Goal: Task Accomplishment & Management: Complete application form

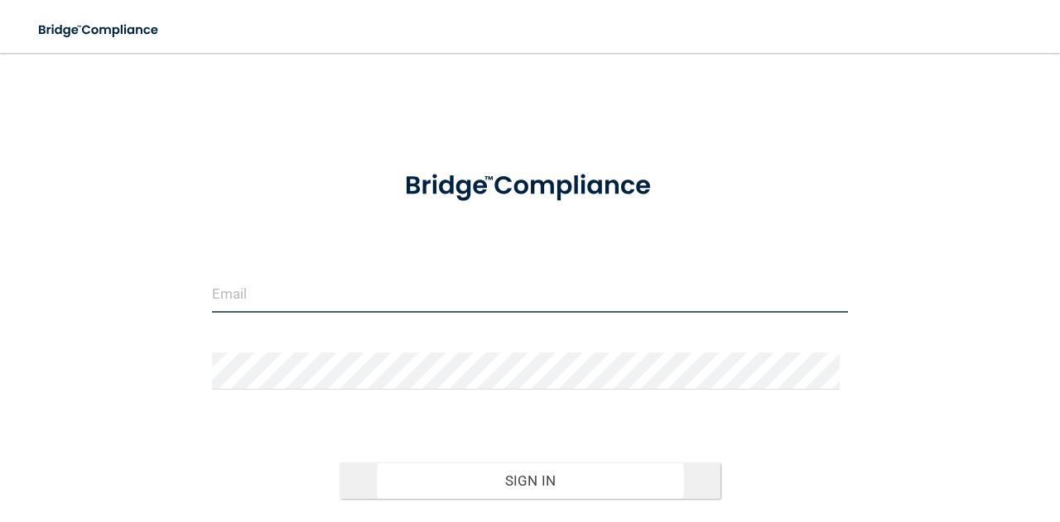
type input "[EMAIL_ADDRESS][DOMAIN_NAME]"
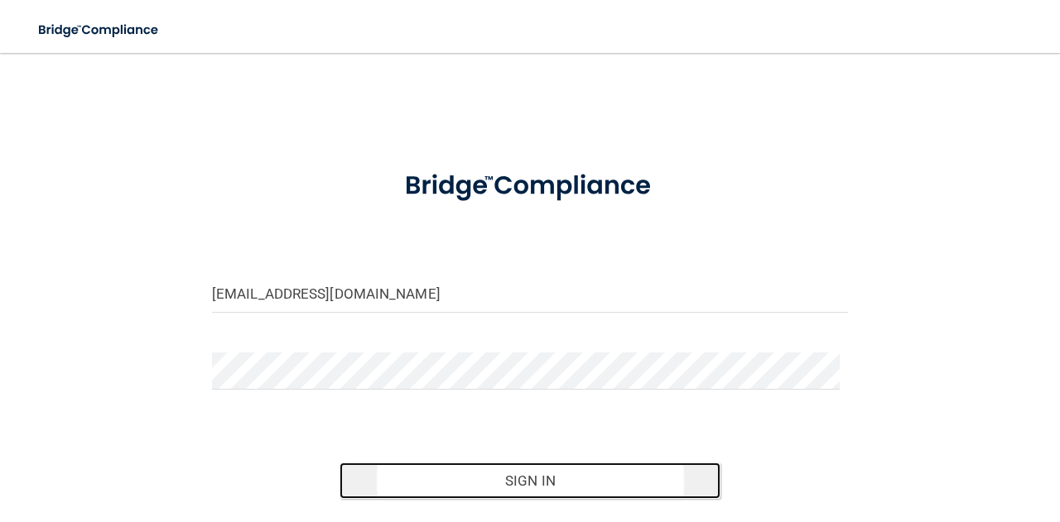
click at [469, 482] on button "Sign In" at bounding box center [530, 481] width 382 height 36
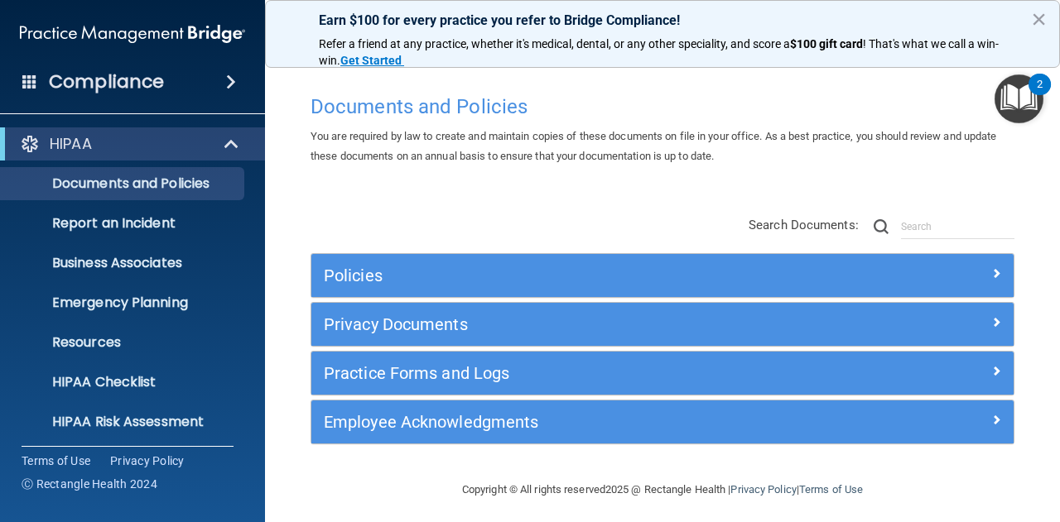
click at [227, 75] on span at bounding box center [231, 82] width 10 height 20
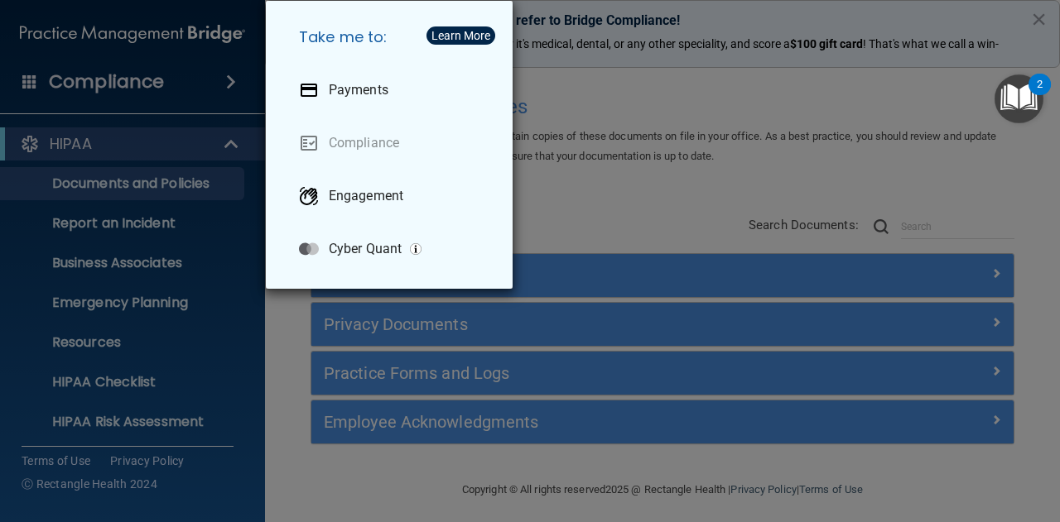
click at [107, 142] on div "Take me to: Payments Compliance Engagement Cyber Quant" at bounding box center [530, 261] width 1060 height 522
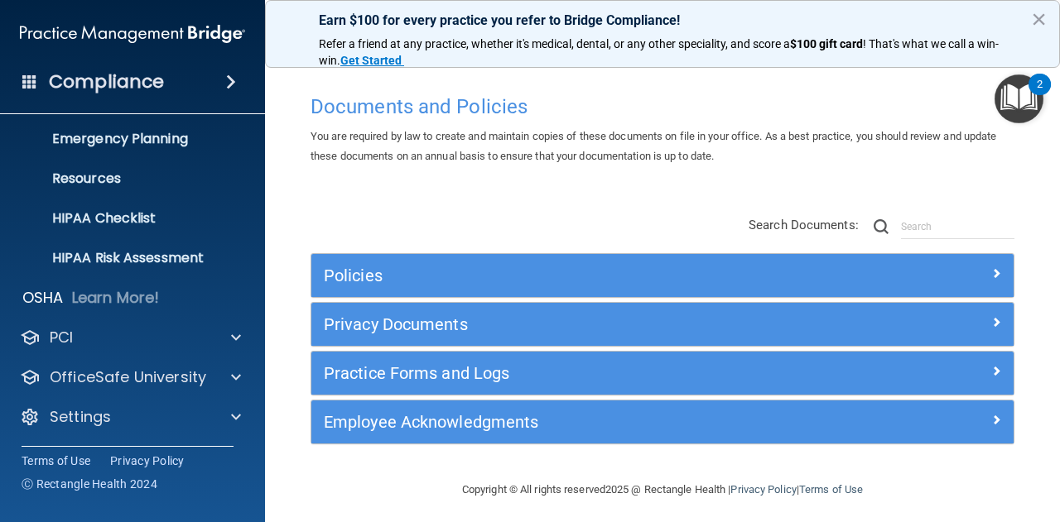
scroll to position [5, 0]
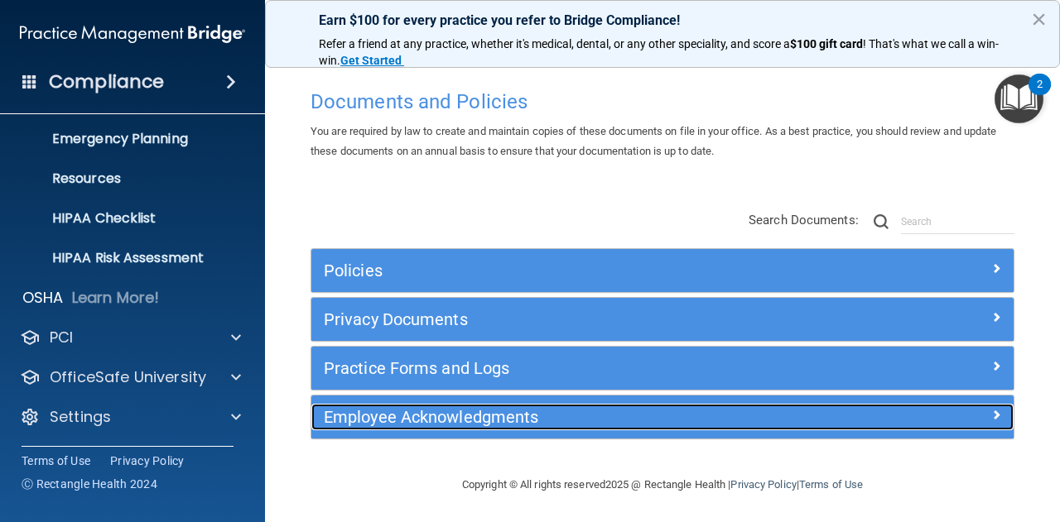
click at [582, 418] on h5 "Employee Acknowledgments" at bounding box center [575, 417] width 502 height 18
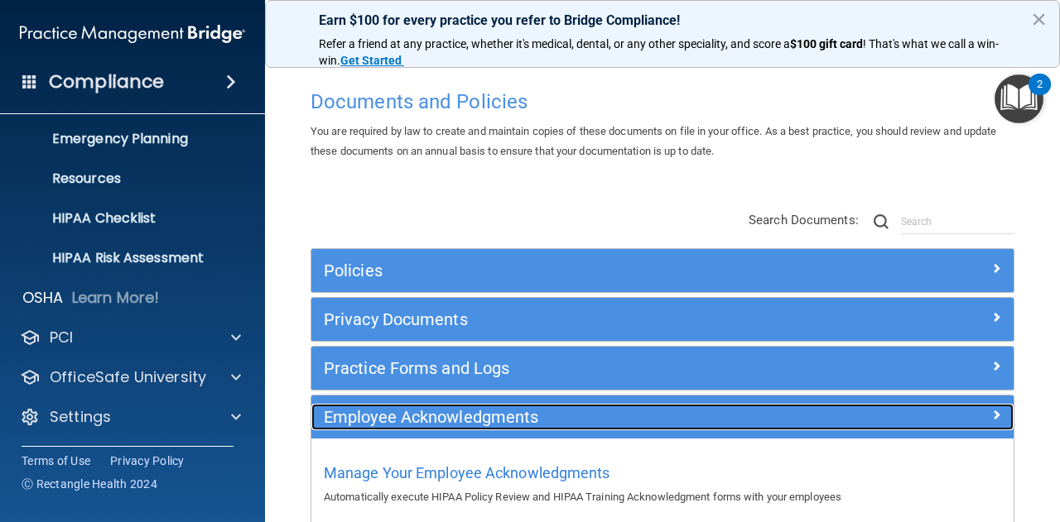
scroll to position [96, 0]
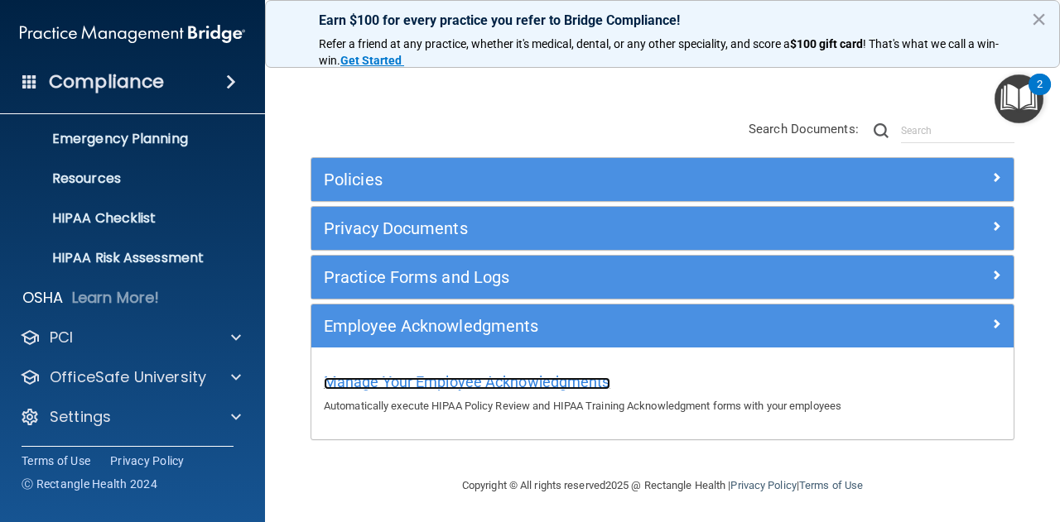
click at [551, 384] on span "Manage Your Employee Acknowledgments" at bounding box center [467, 381] width 286 height 17
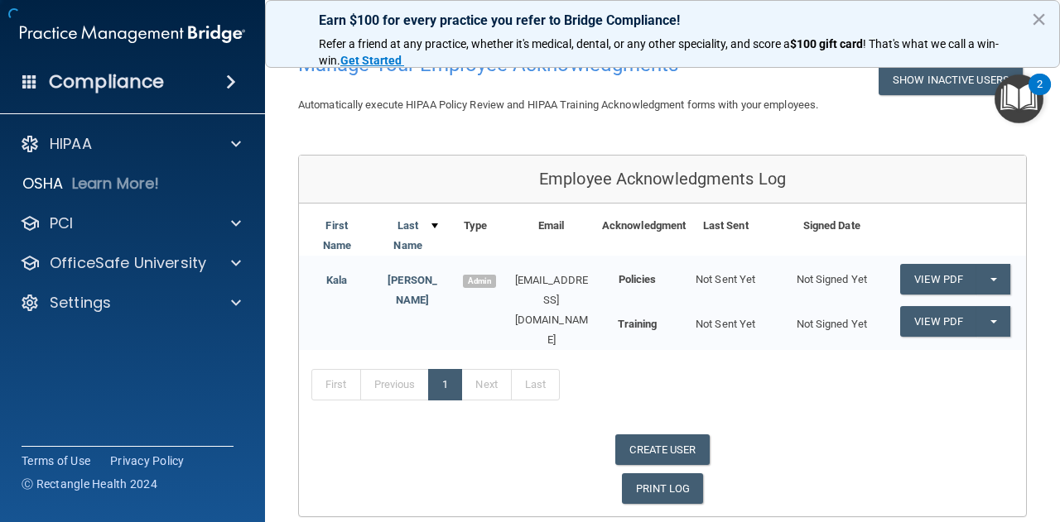
scroll to position [148, 0]
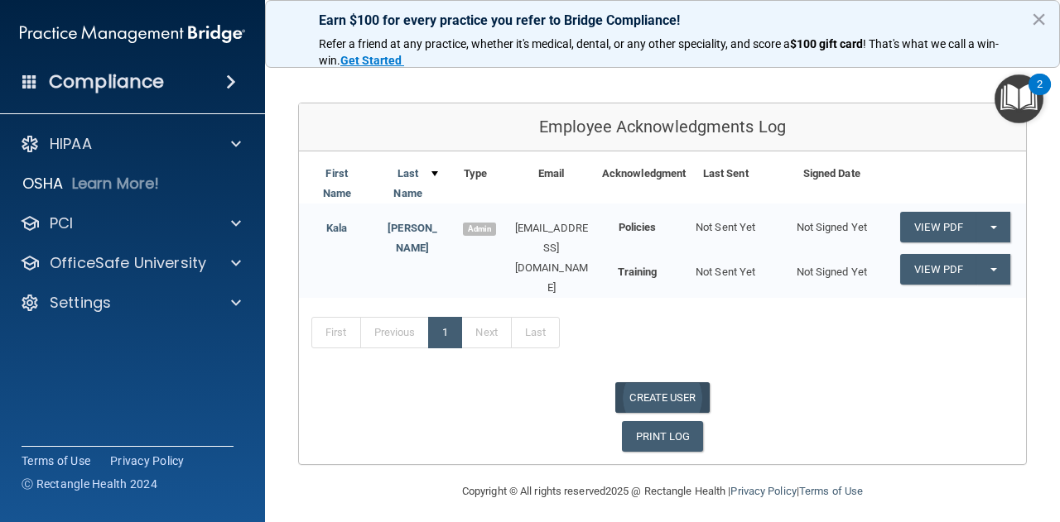
click at [672, 392] on link "CREATE USER" at bounding box center [662, 397] width 94 height 31
select select "practice_admin"
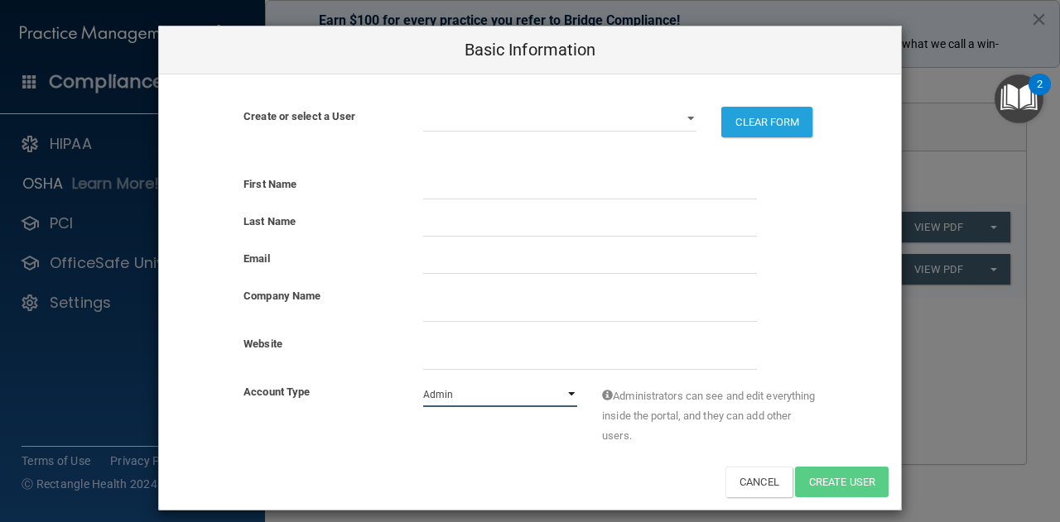
click at [558, 405] on select "Admin Member" at bounding box center [500, 394] width 155 height 25
click at [564, 362] on input "website" at bounding box center [590, 357] width 334 height 25
click at [686, 110] on select "[EMAIL_ADDRESS][DOMAIN_NAME]" at bounding box center [560, 119] width 274 height 25
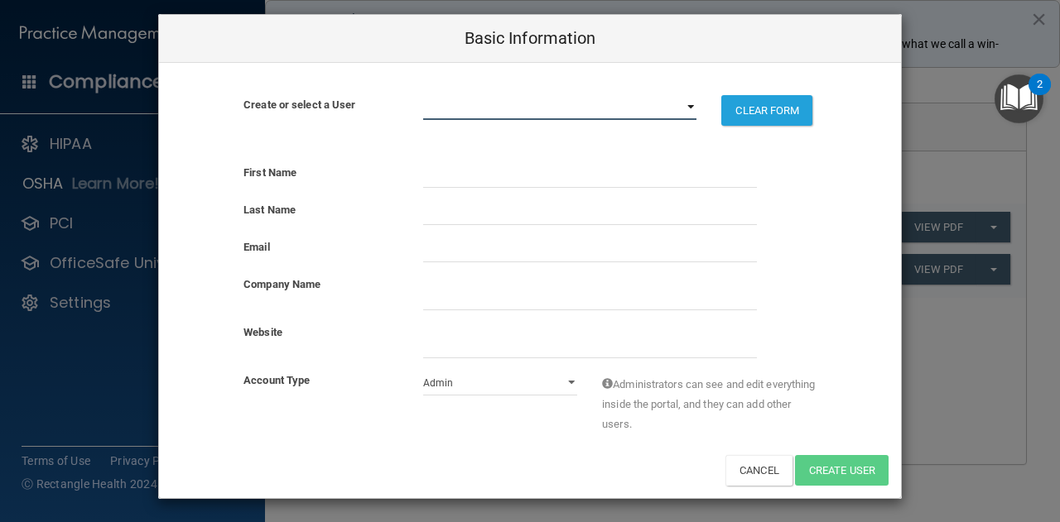
scroll to position [0, 0]
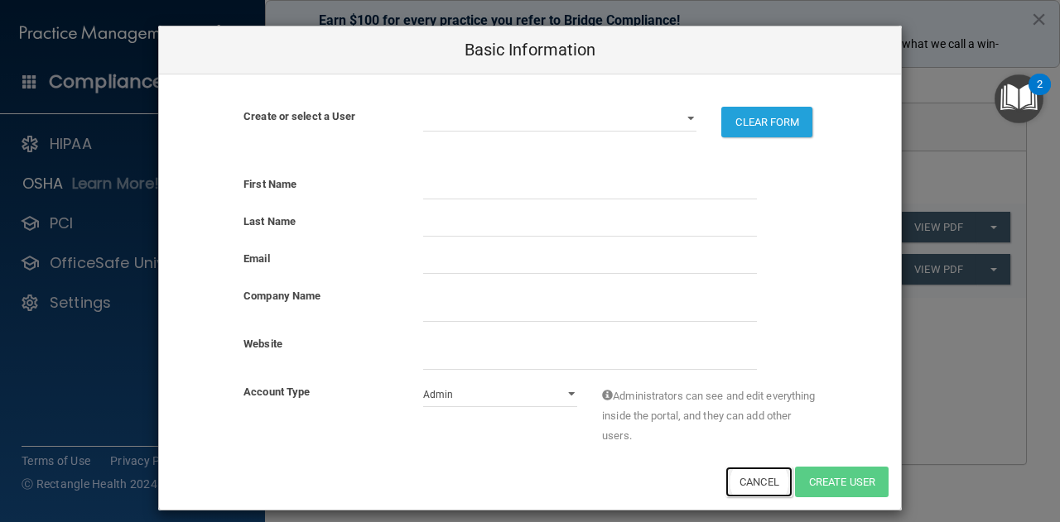
click at [733, 475] on button "Cancel" at bounding box center [758, 482] width 67 height 31
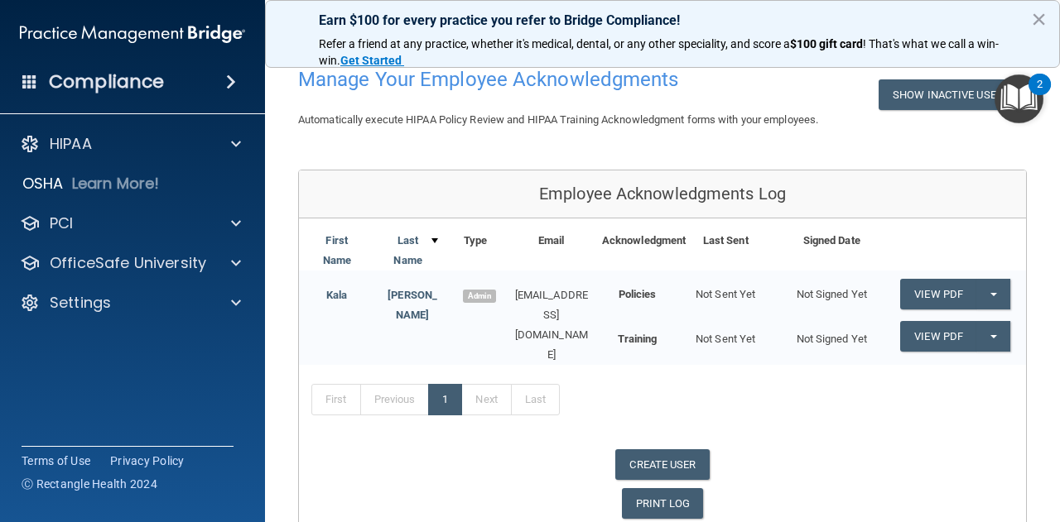
scroll to position [148, 0]
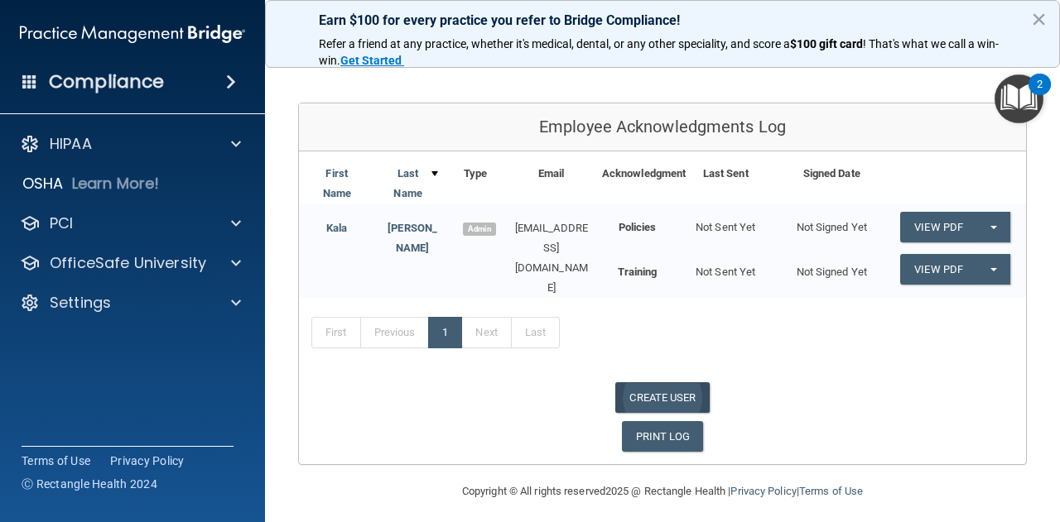
click at [666, 393] on link "CREATE USER" at bounding box center [662, 397] width 94 height 31
select select "practice_admin"
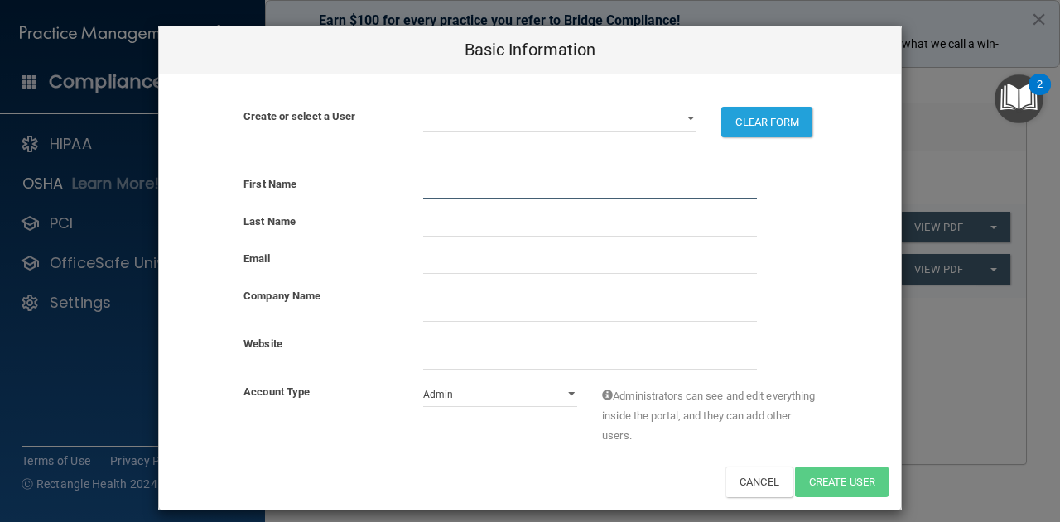
click at [443, 178] on input "text" at bounding box center [590, 187] width 334 height 25
type input "Randa"
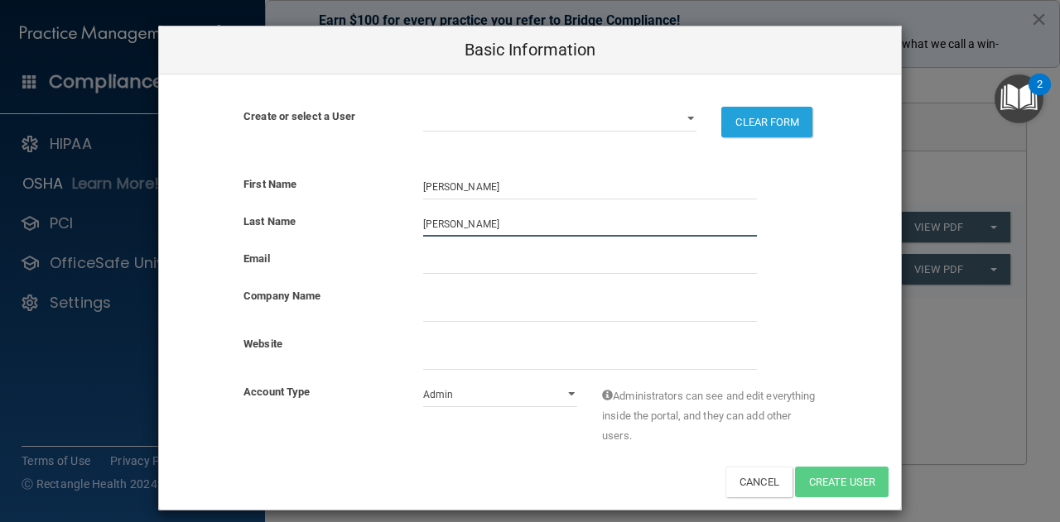
type input "Collins"
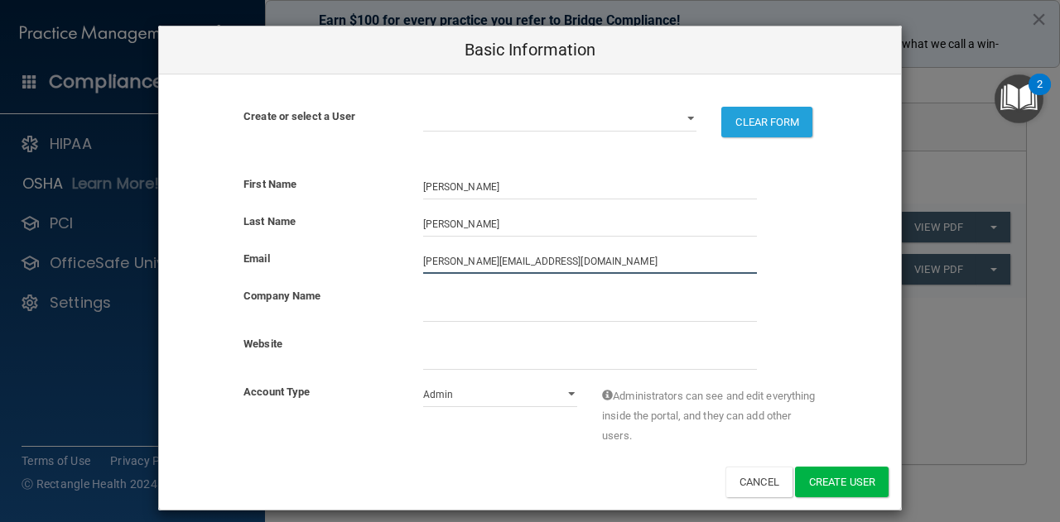
type input "randa@pinklinkmedical.com"
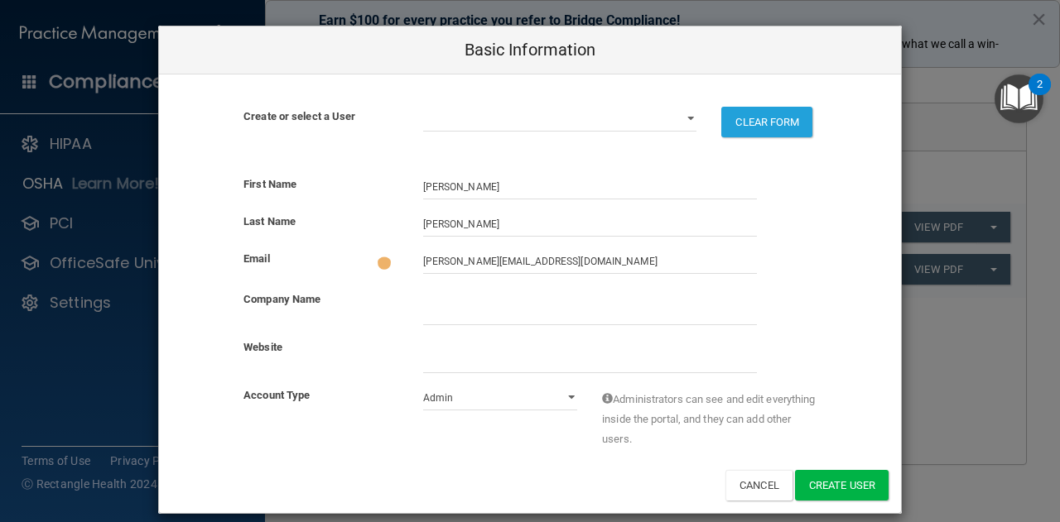
click at [435, 291] on div at bounding box center [590, 308] width 358 height 36
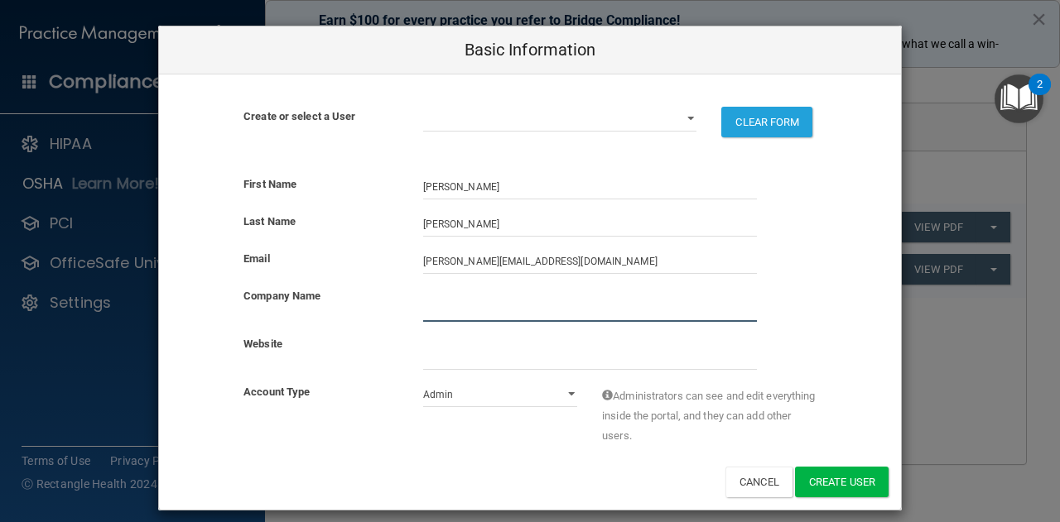
click at [441, 312] on input "company_name" at bounding box center [590, 309] width 334 height 25
type input "Pink Link Medical"
click at [450, 362] on input "website" at bounding box center [590, 357] width 334 height 25
type input "www.pinklinkmedical.com"
click at [565, 393] on select "Admin Member" at bounding box center [500, 394] width 155 height 25
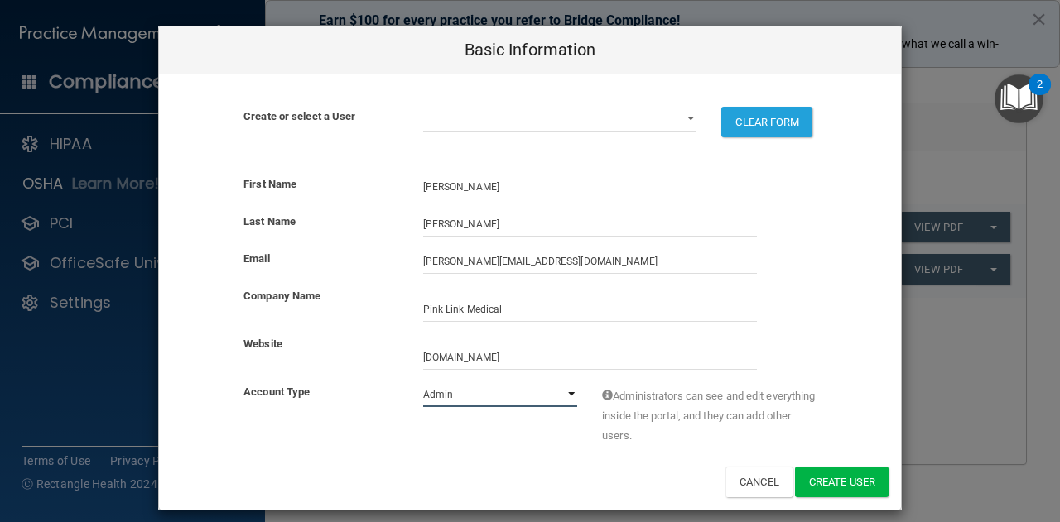
click at [423, 382] on select "Admin Member" at bounding box center [500, 394] width 155 height 25
click at [821, 477] on button "Create User" at bounding box center [842, 482] width 94 height 31
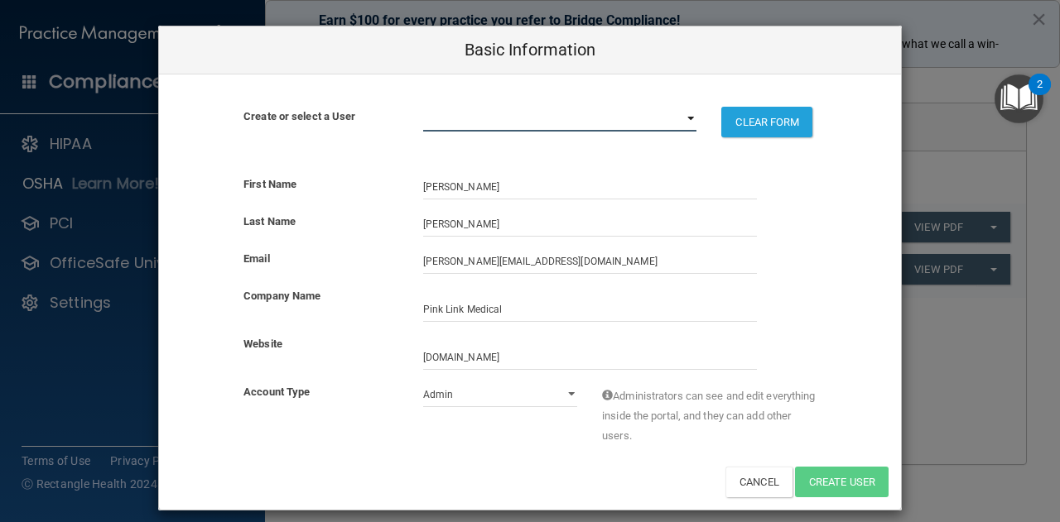
click at [686, 112] on select "[EMAIL_ADDRESS][DOMAIN_NAME]" at bounding box center [560, 119] width 274 height 25
click at [510, 113] on select "[EMAIL_ADDRESS][DOMAIN_NAME]" at bounding box center [560, 119] width 274 height 25
click at [558, 392] on select "Admin Member" at bounding box center [500, 394] width 155 height 25
click at [423, 382] on select "Admin Member" at bounding box center [500, 394] width 155 height 25
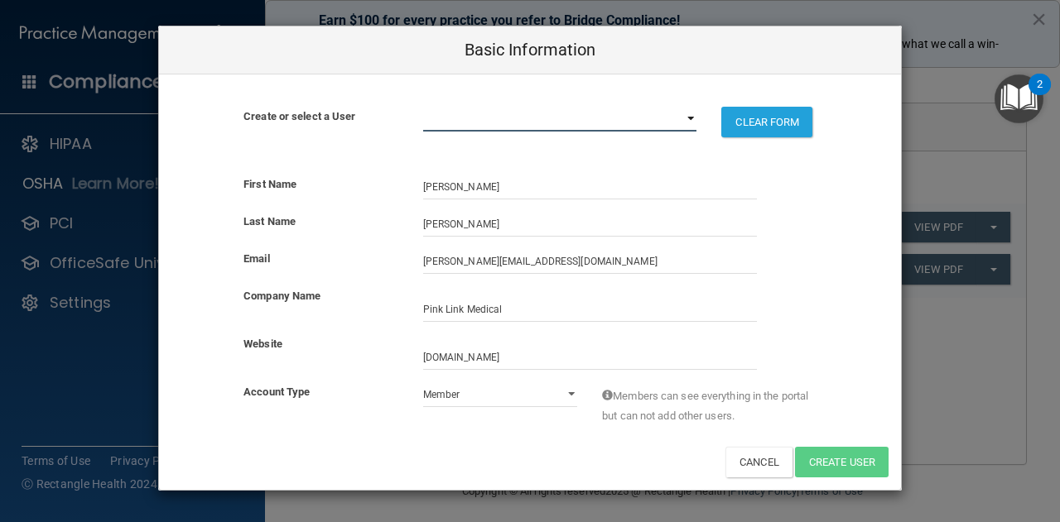
click at [520, 114] on select "[EMAIL_ADDRESS][DOMAIN_NAME]" at bounding box center [560, 119] width 274 height 25
click at [601, 55] on div "Basic Information" at bounding box center [530, 50] width 742 height 48
click at [583, 400] on div "Admin Member" at bounding box center [501, 394] width 180 height 25
click at [556, 390] on select "Admin Member" at bounding box center [500, 394] width 155 height 25
select select "practice_admin"
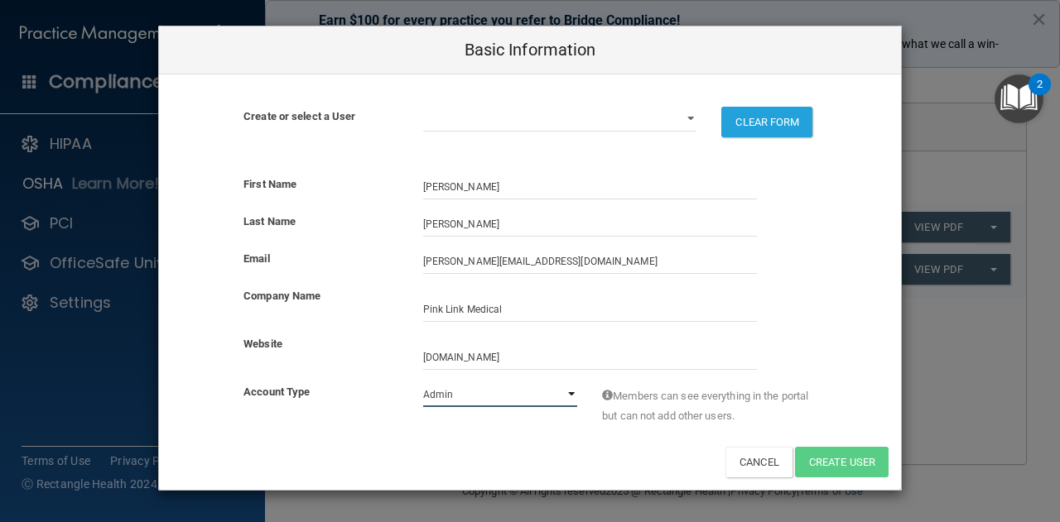
click at [423, 382] on select "Admin Member" at bounding box center [500, 394] width 155 height 25
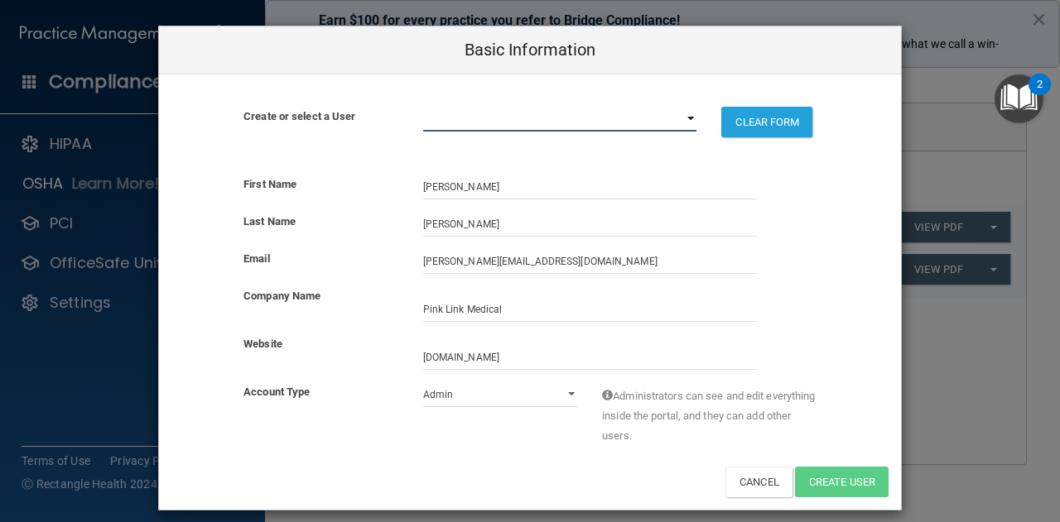
click at [682, 117] on select "[EMAIL_ADDRESS][DOMAIN_NAME]" at bounding box center [560, 119] width 274 height 25
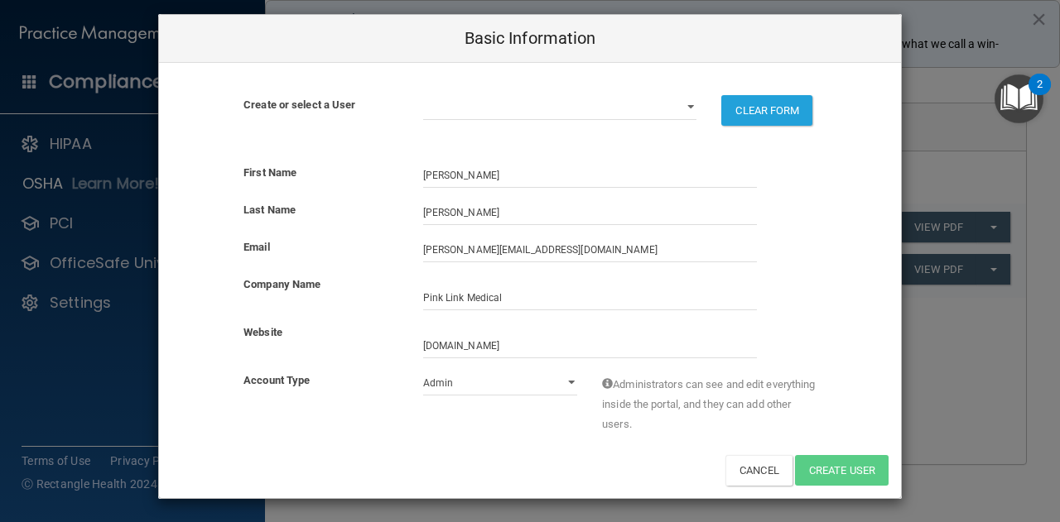
click at [390, 329] on div "Website" at bounding box center [321, 333] width 180 height 20
click at [736, 473] on button "Cancel" at bounding box center [758, 470] width 67 height 31
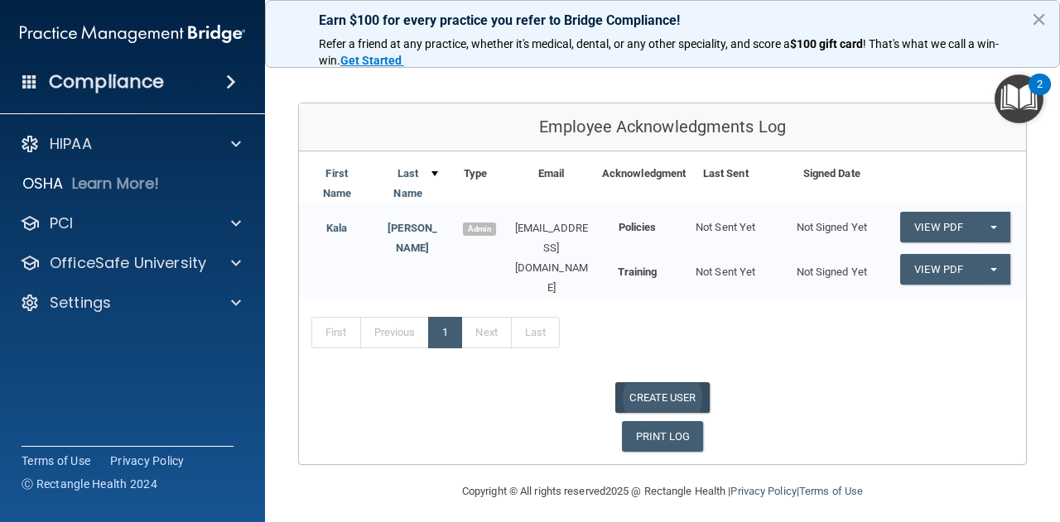
click at [660, 389] on link "CREATE USER" at bounding box center [662, 397] width 94 height 31
select select "practice_admin"
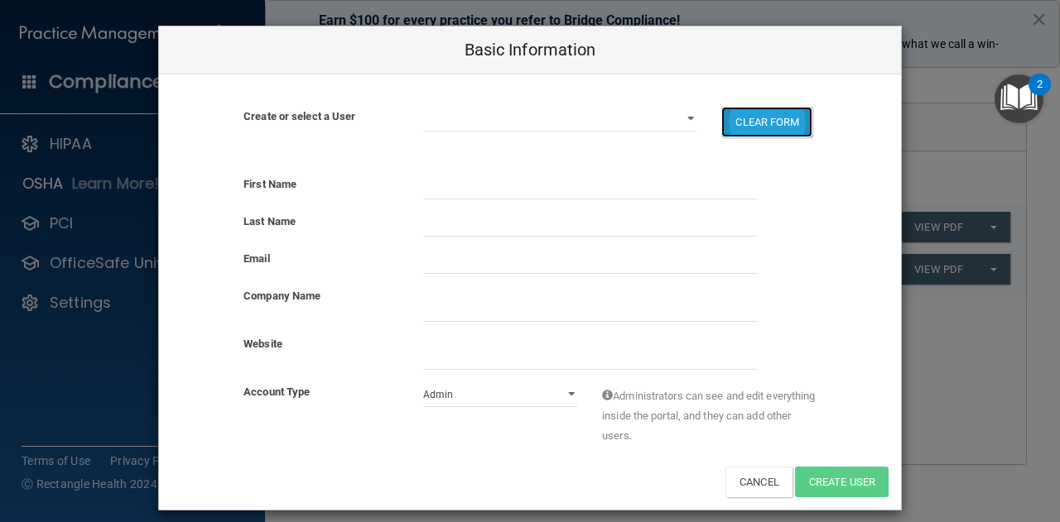
click at [736, 116] on button "CLEAR FORM" at bounding box center [766, 122] width 91 height 31
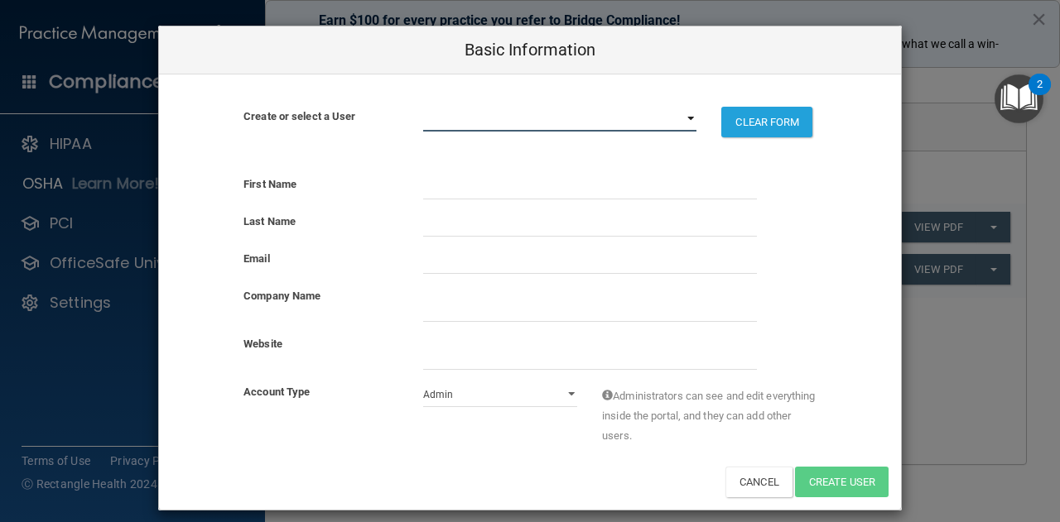
click at [681, 127] on select "kala@pinklinkmedical.com randa@pinklinkmedical.com" at bounding box center [560, 119] width 274 height 25
select select "1"
click at [423, 107] on select "kala@pinklinkmedical.com randa@pinklinkmedical.com" at bounding box center [560, 119] width 274 height 25
select select "practice_admin"
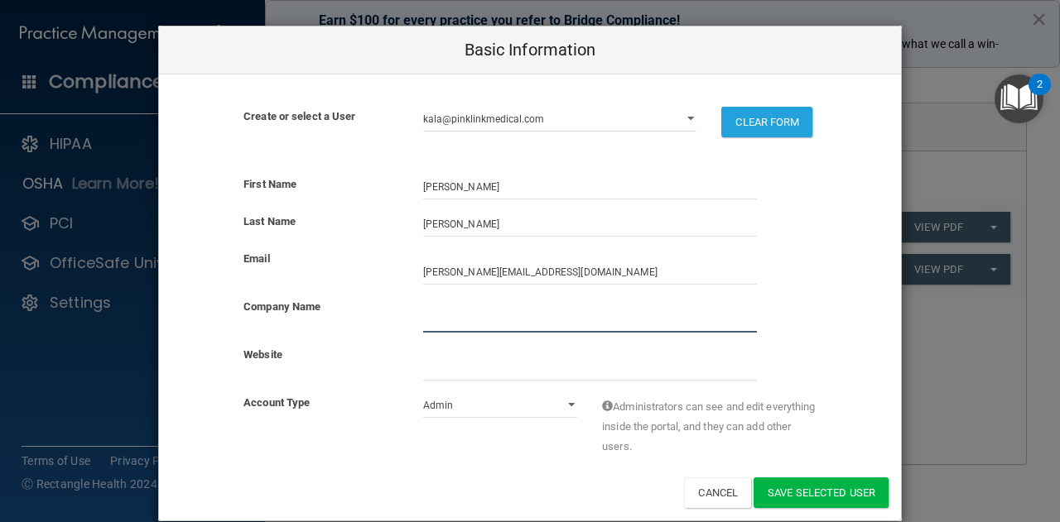
click at [510, 315] on input "company_name" at bounding box center [590, 320] width 334 height 25
type input "Pink Link Medical"
click at [791, 479] on button "Save selected User" at bounding box center [820, 493] width 135 height 31
click at [775, 486] on button "Save selected User" at bounding box center [820, 493] width 135 height 31
click at [797, 478] on button "Save selected User" at bounding box center [820, 493] width 135 height 31
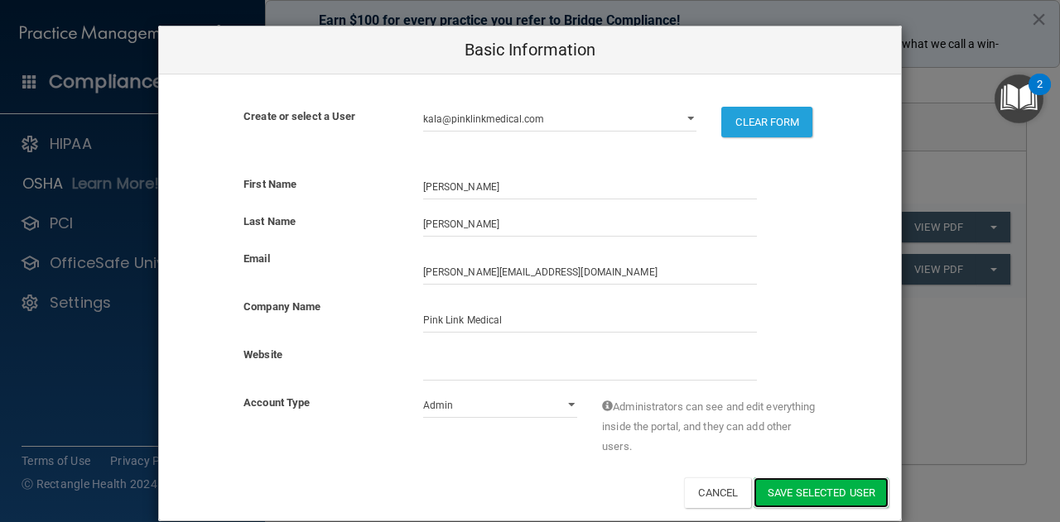
drag, startPoint x: 798, startPoint y: 477, endPoint x: 803, endPoint y: 507, distance: 30.2
click at [803, 507] on div "First Name Randa Last Name Collins Email randa@pinklinkmedical.com Company Name…" at bounding box center [530, 341] width 742 height 358
click at [798, 471] on div "Account Type Admin Member Administrators can see and edit everything inside the…" at bounding box center [530, 435] width 742 height 84
click at [996, 89] on img "Open Resource Center, 2 new notifications" at bounding box center [1018, 99] width 49 height 49
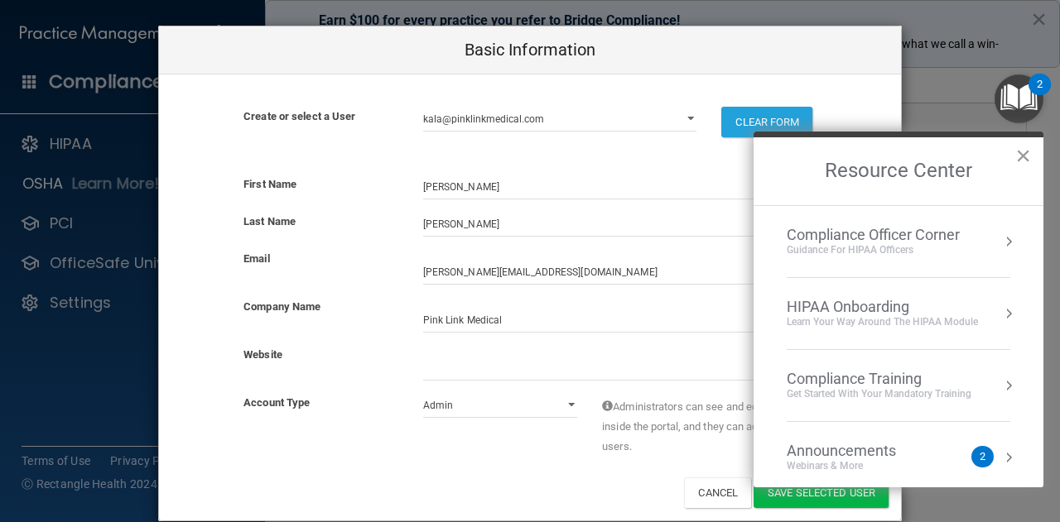
click at [1027, 161] on button "×" at bounding box center [1023, 155] width 16 height 26
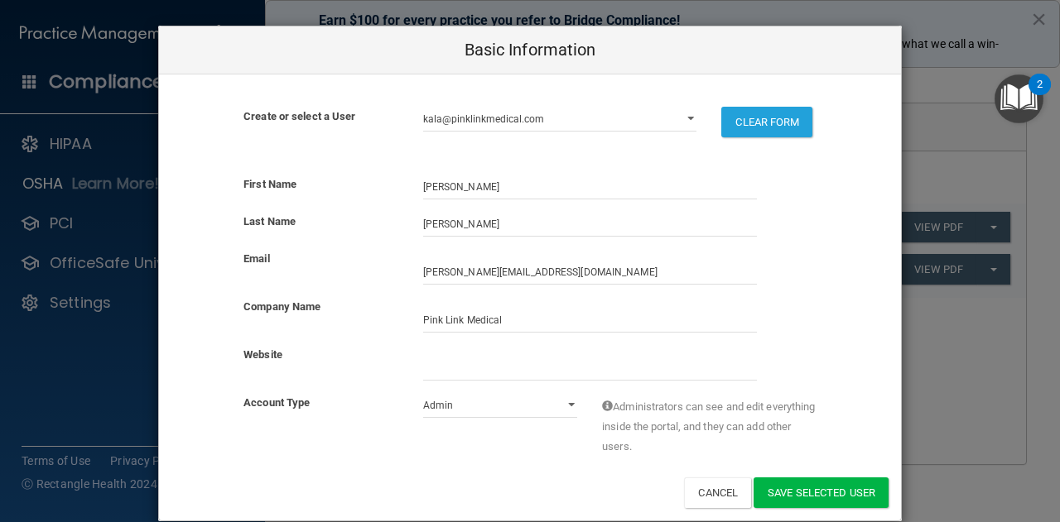
click at [927, 90] on div "Basic Information Create or select a User kala@pinklinkmedical.com randa@pinkli…" at bounding box center [530, 261] width 1060 height 522
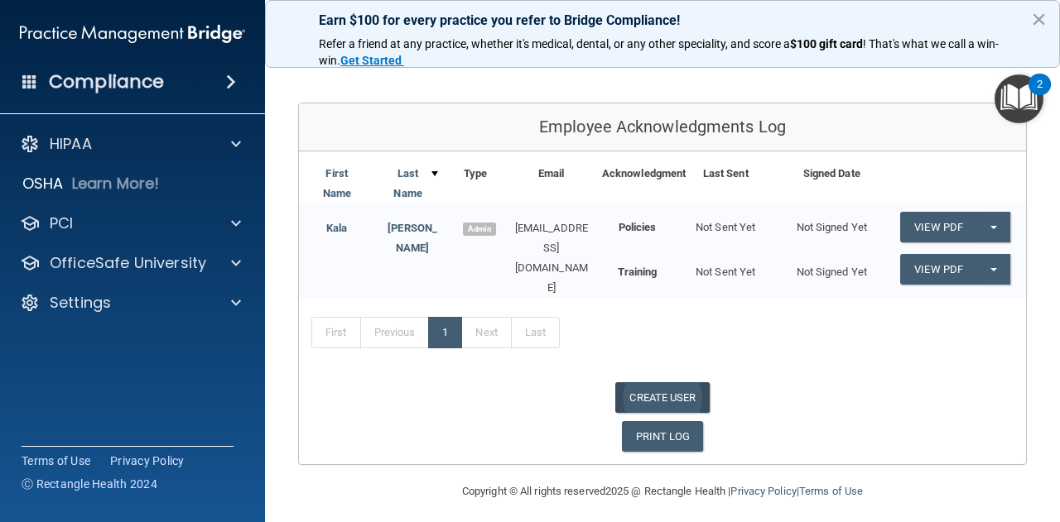
click at [654, 390] on link "CREATE USER" at bounding box center [662, 397] width 94 height 31
select select "practice_admin"
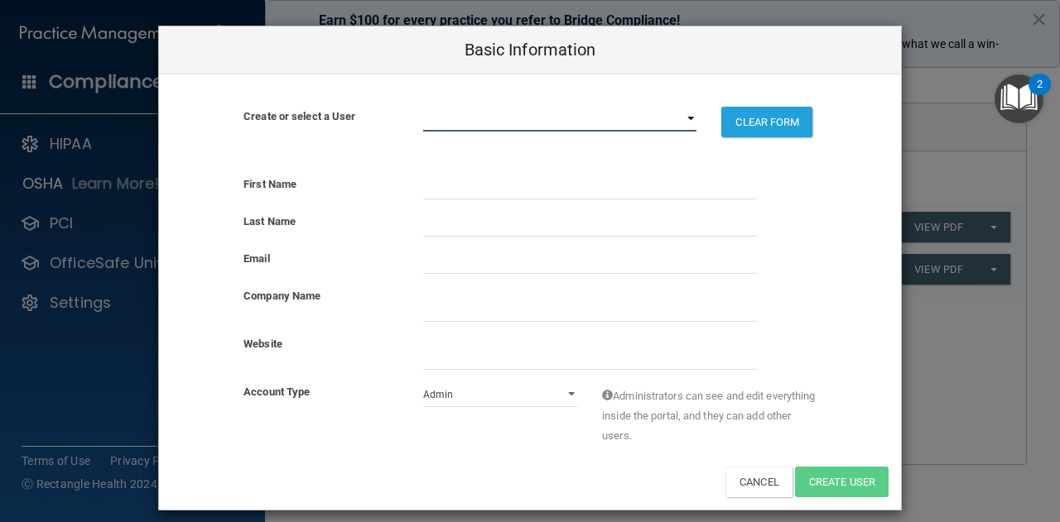
click at [452, 117] on select "kala@pinklinkmedical.com randa@pinklinkmedical.com" at bounding box center [560, 119] width 274 height 25
select select "1"
click at [423, 107] on select "kala@pinklinkmedical.com randa@pinklinkmedical.com" at bounding box center [560, 119] width 274 height 25
select select "practice_admin"
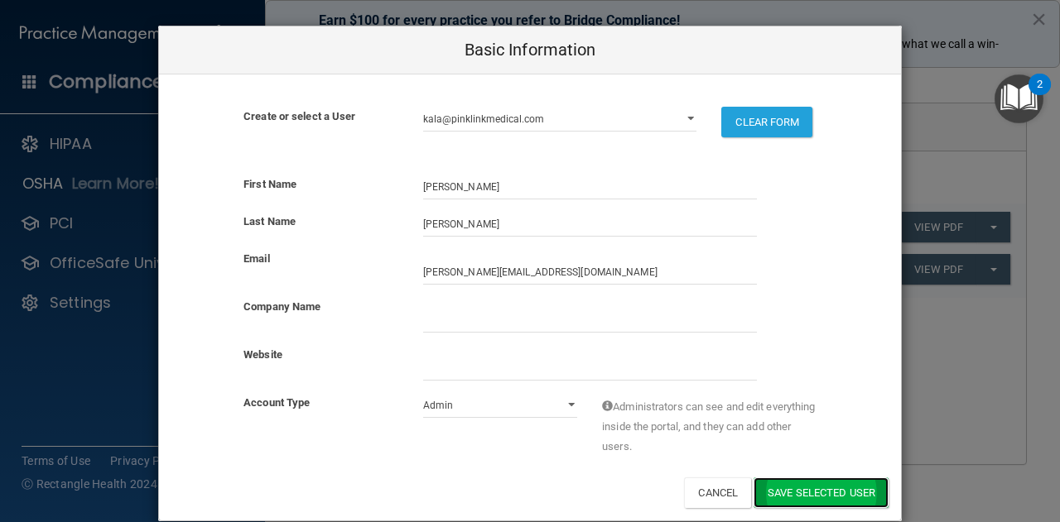
click at [775, 501] on button "Save selected User" at bounding box center [820, 493] width 135 height 31
click at [810, 498] on button "Save selected User" at bounding box center [820, 493] width 135 height 31
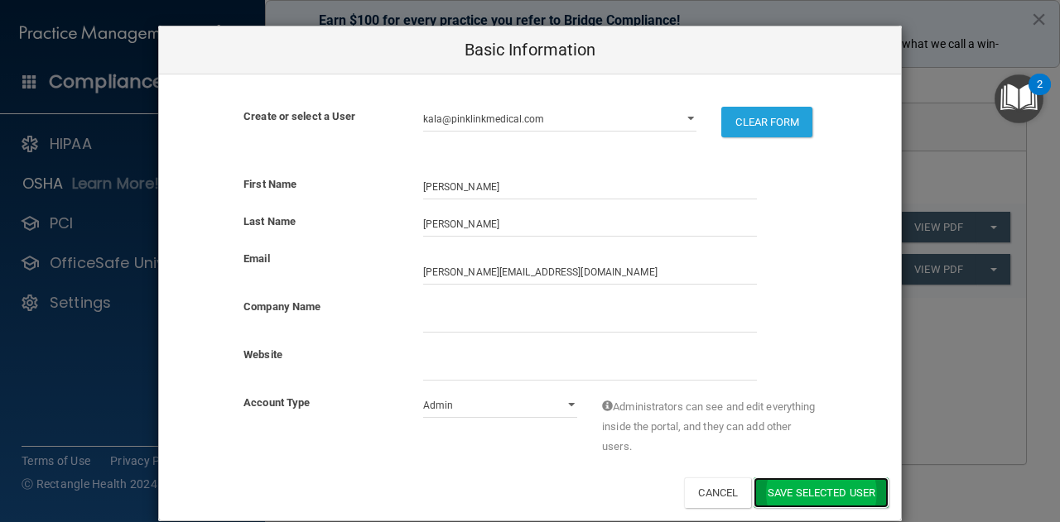
click at [810, 498] on button "Save selected User" at bounding box center [820, 493] width 135 height 31
click at [777, 499] on button "Save selected User" at bounding box center [820, 493] width 135 height 31
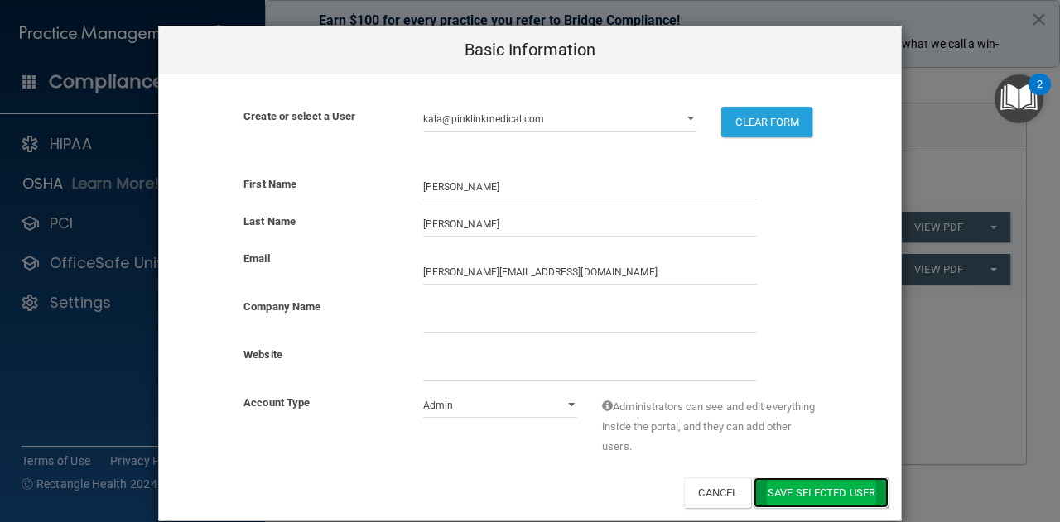
click at [777, 499] on button "Save selected User" at bounding box center [820, 493] width 135 height 31
click at [944, 397] on div "Basic Information Create or select a User kala@pinklinkmedical.com randa@pinkli…" at bounding box center [530, 261] width 1060 height 522
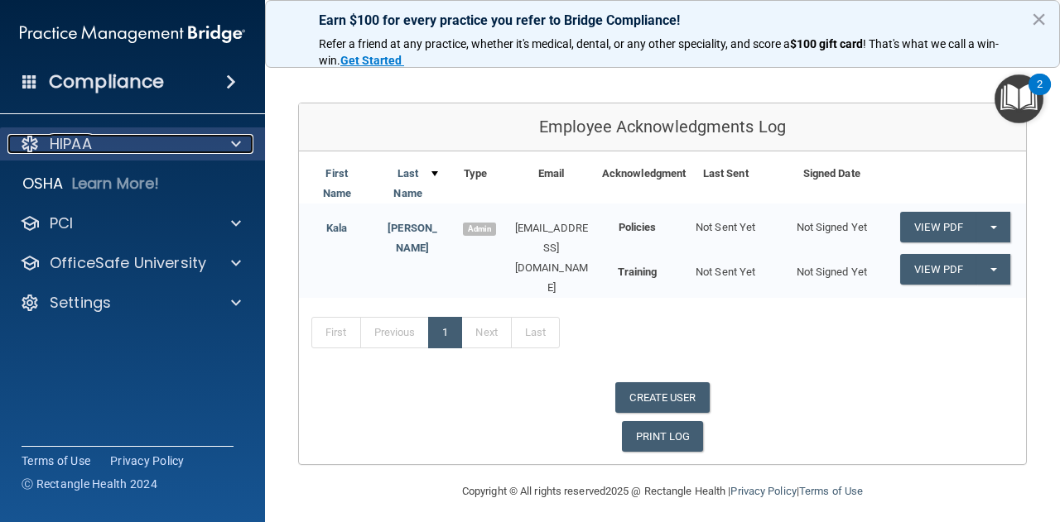
click at [79, 145] on p "HIPAA" at bounding box center [71, 144] width 42 height 20
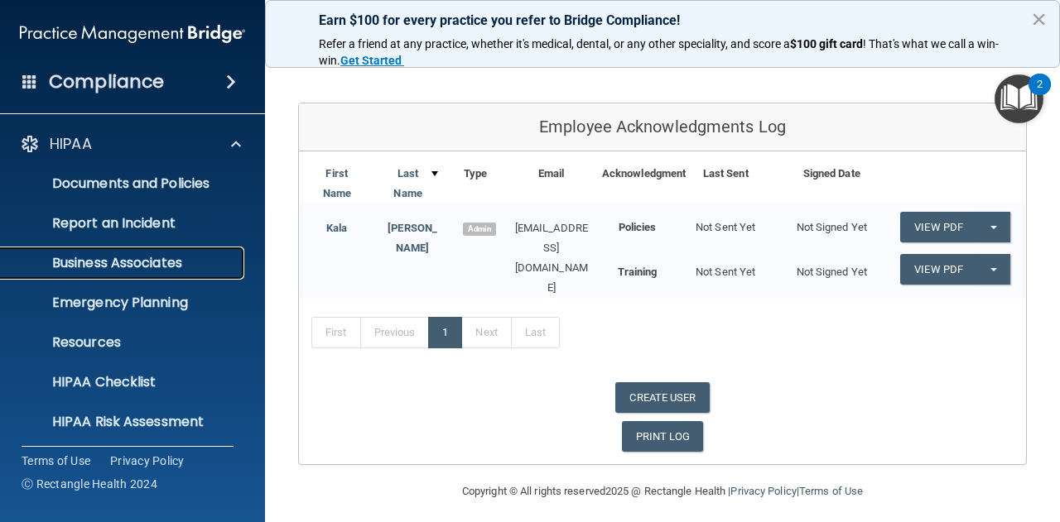
click at [122, 249] on link "Business Associates" at bounding box center [113, 263] width 261 height 33
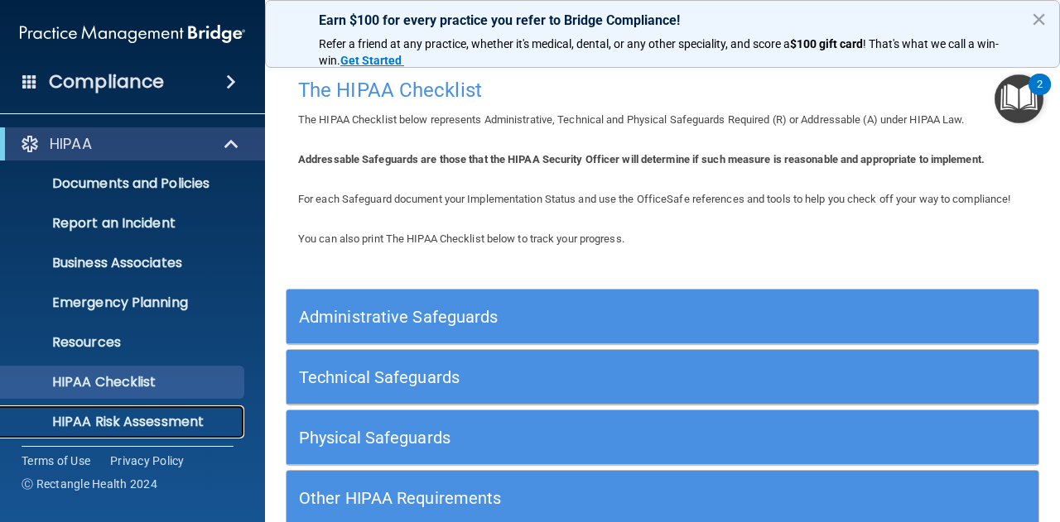
click at [131, 420] on p "HIPAA Risk Assessment" at bounding box center [124, 422] width 226 height 17
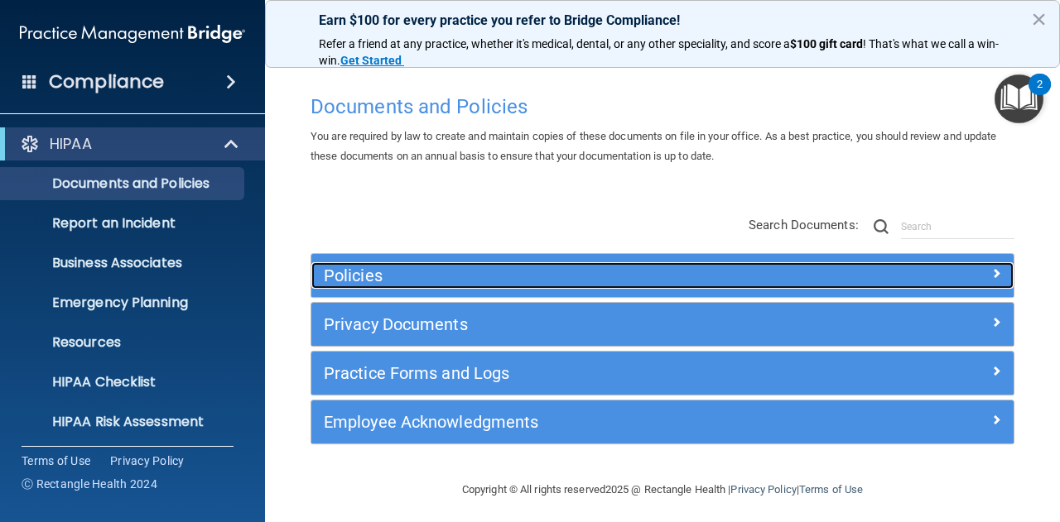
click at [991, 271] on span at bounding box center [996, 273] width 10 height 20
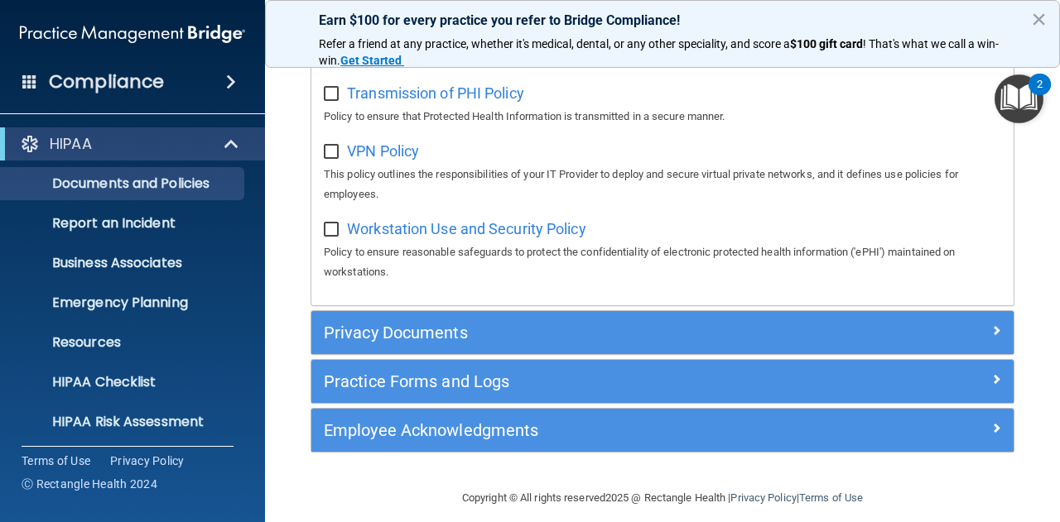
scroll to position [1582, 0]
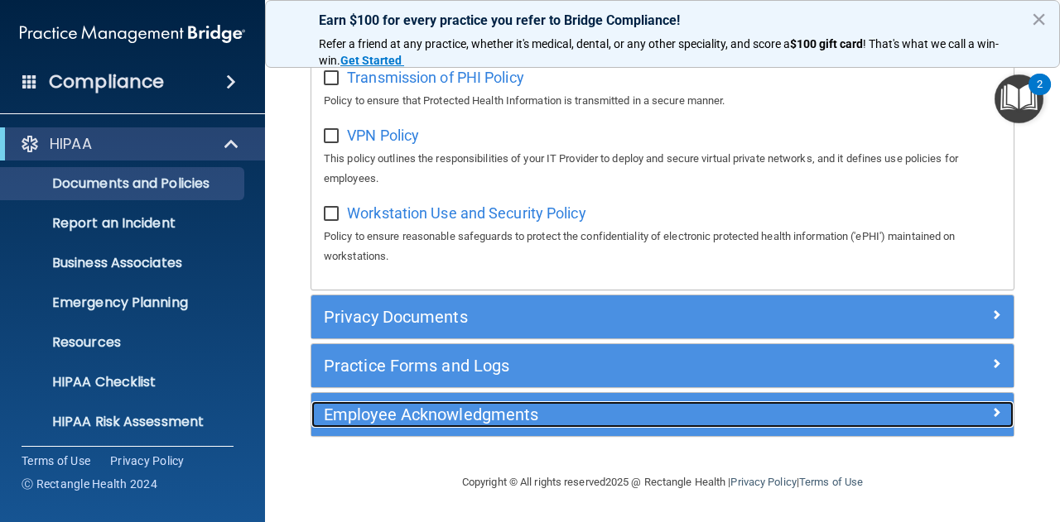
click at [618, 419] on h5 "Employee Acknowledgments" at bounding box center [575, 415] width 502 height 18
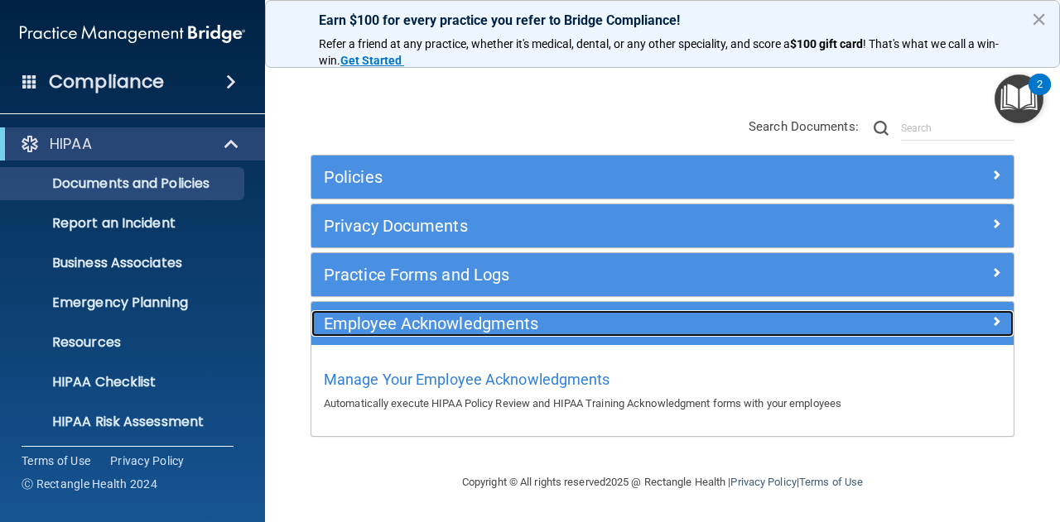
scroll to position [96, 0]
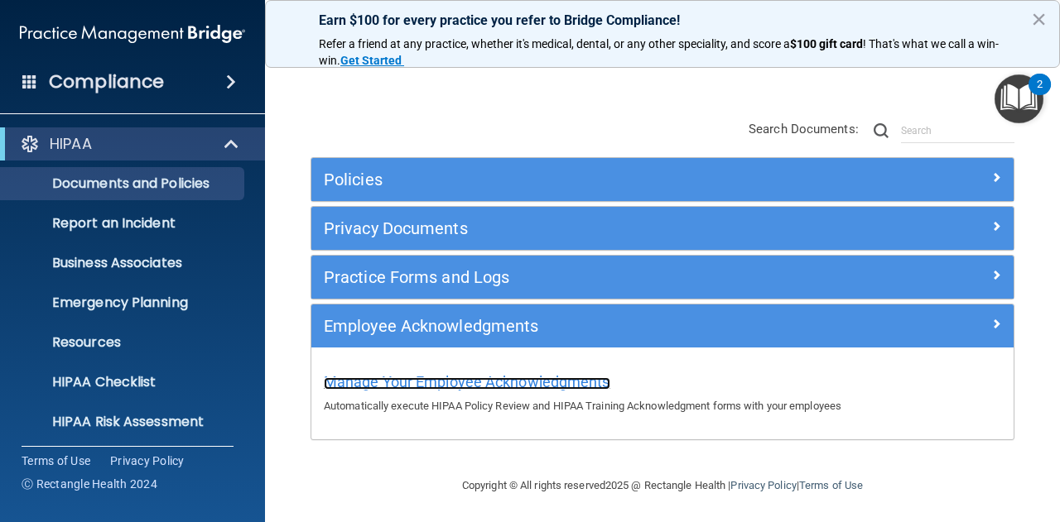
click at [586, 382] on span "Manage Your Employee Acknowledgments" at bounding box center [467, 381] width 286 height 17
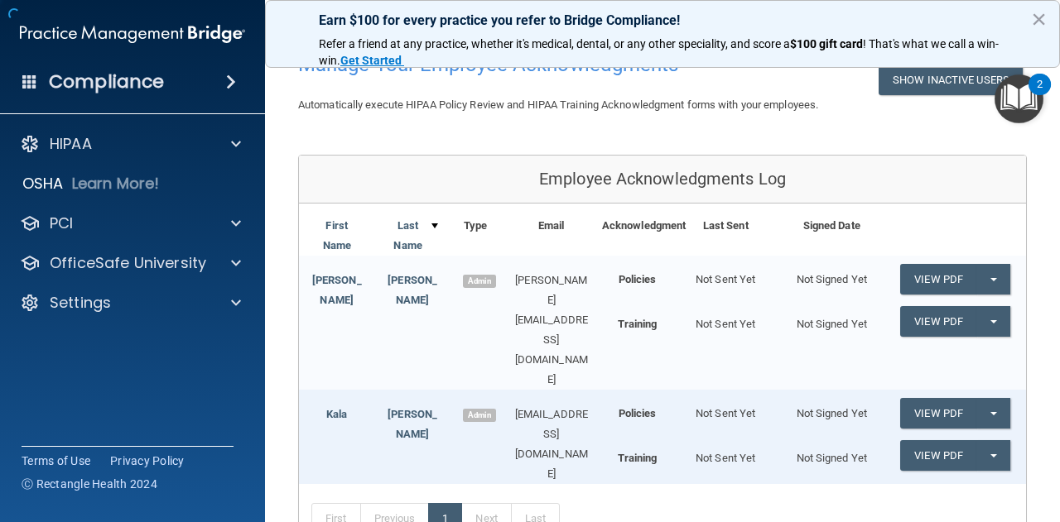
scroll to position [237, 0]
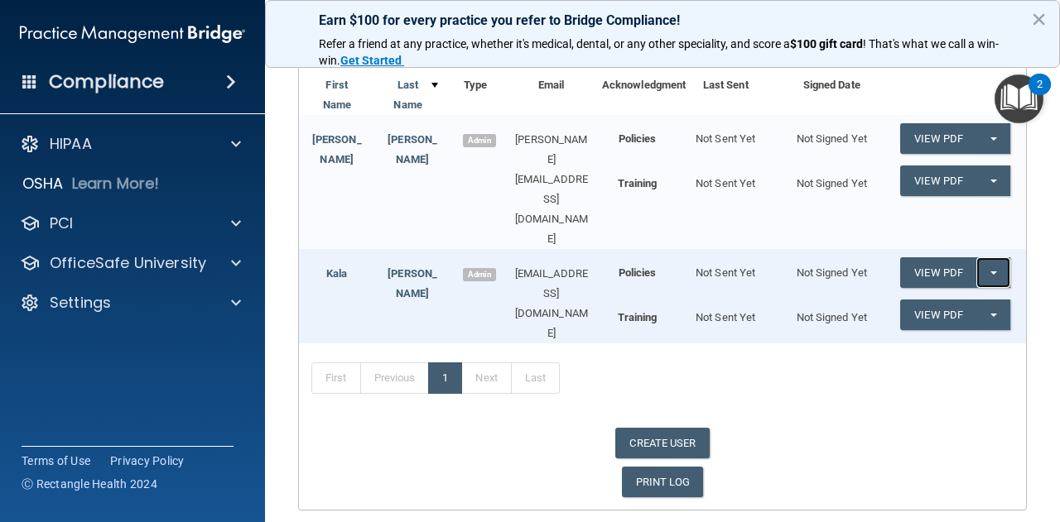
click at [976, 257] on button "Split button!" at bounding box center [993, 272] width 34 height 31
click at [969, 294] on link "Send Acknowledgment" at bounding box center [971, 306] width 143 height 25
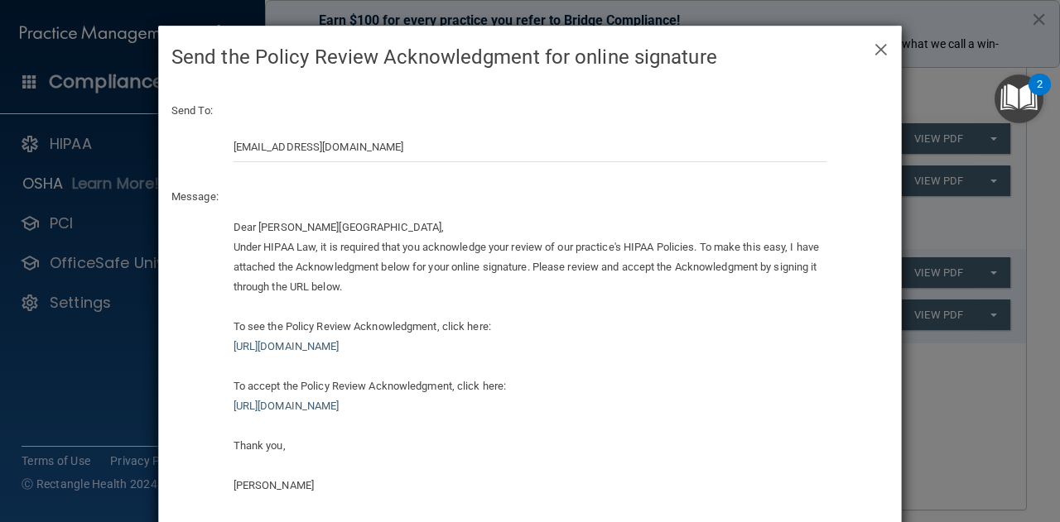
scroll to position [79, 0]
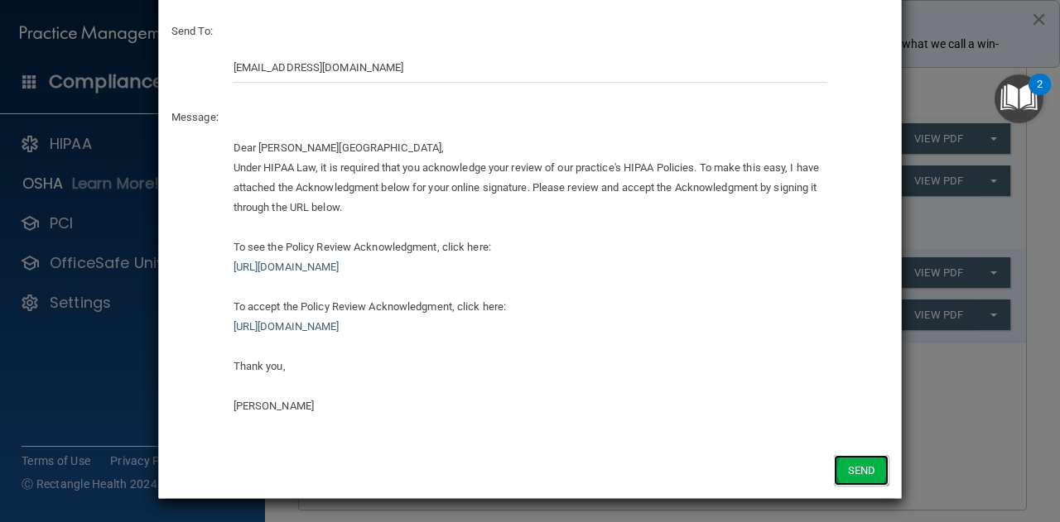
click at [858, 470] on button "Send" at bounding box center [861, 470] width 55 height 31
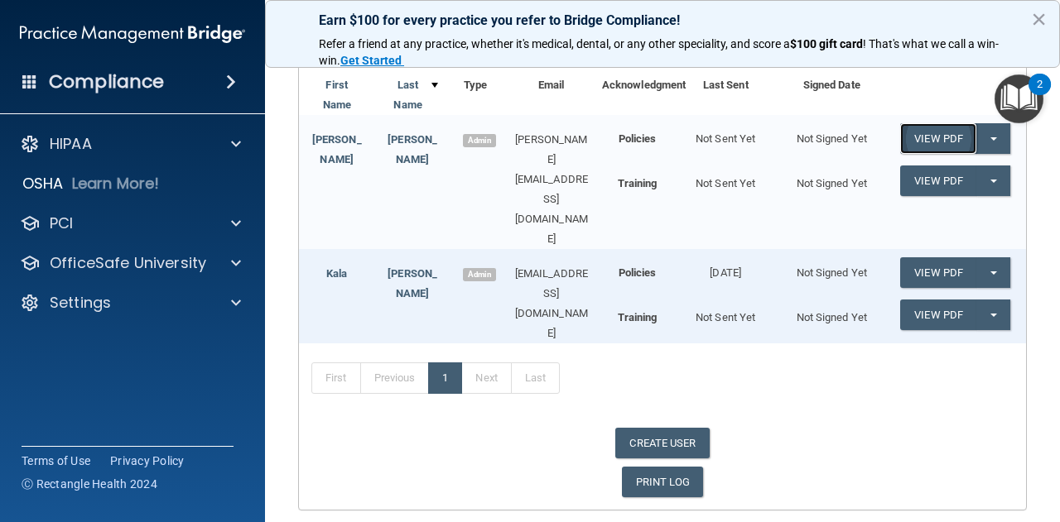
click at [950, 134] on link "View PDF" at bounding box center [938, 138] width 76 height 31
click at [988, 137] on button "Split button!" at bounding box center [993, 138] width 34 height 31
click at [987, 169] on link "Send Acknowledgment" at bounding box center [971, 172] width 143 height 25
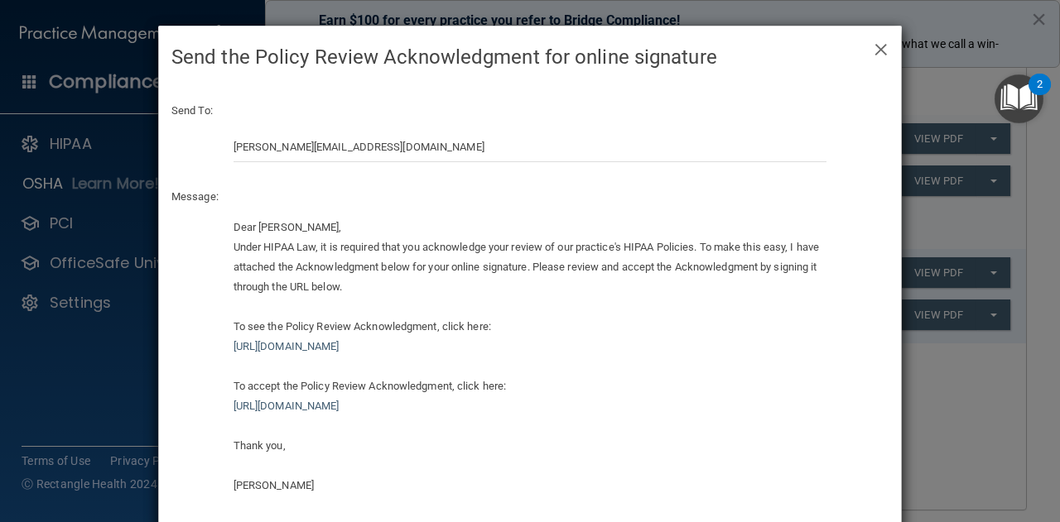
scroll to position [79, 0]
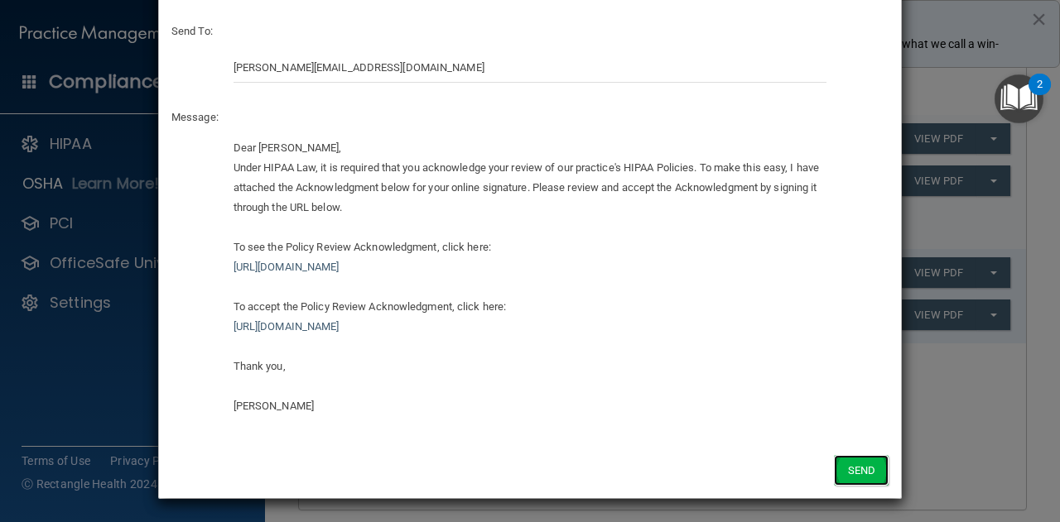
click at [863, 460] on button "Send" at bounding box center [861, 470] width 55 height 31
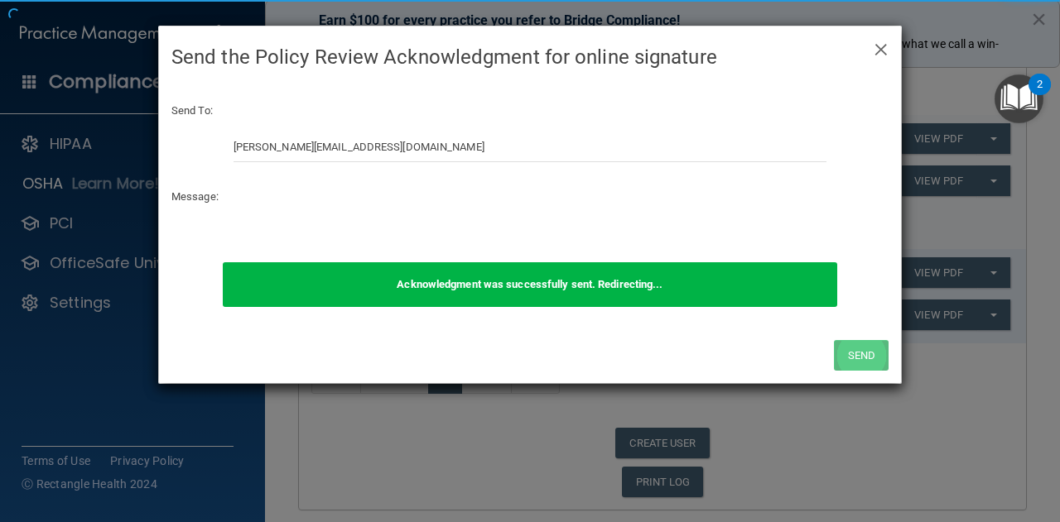
scroll to position [0, 0]
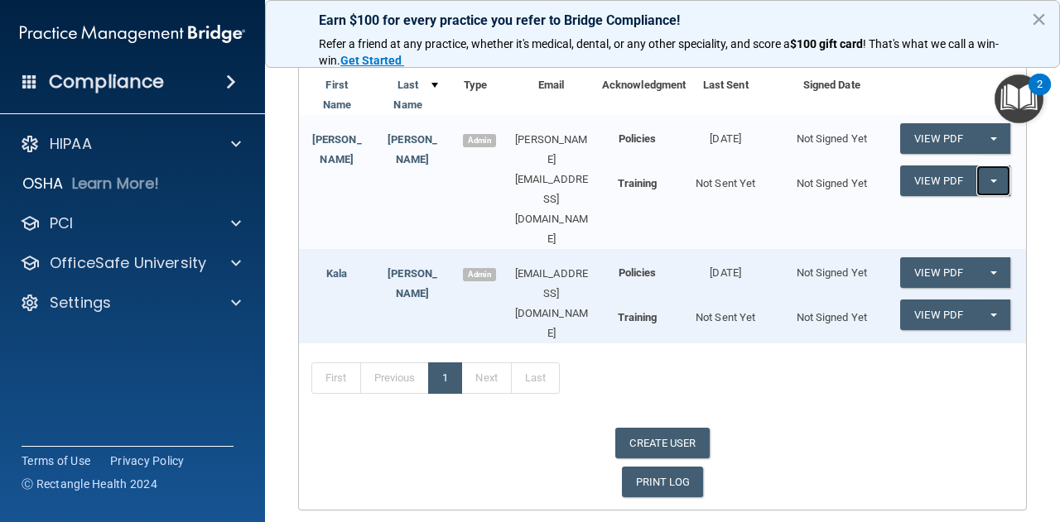
click at [976, 180] on button "Split button!" at bounding box center [993, 181] width 34 height 31
click at [982, 208] on link "Send Acknowledgment PDF" at bounding box center [983, 214] width 166 height 25
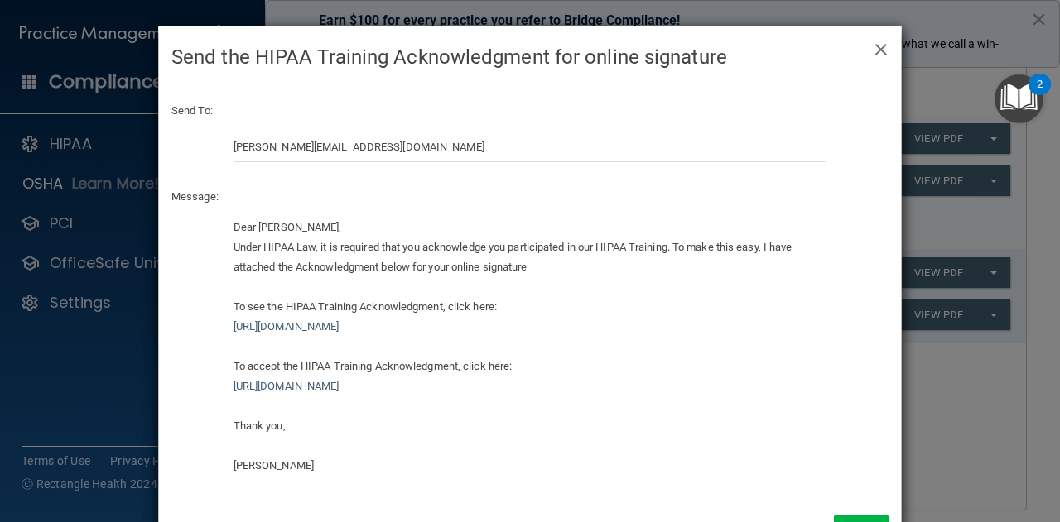
scroll to position [60, 0]
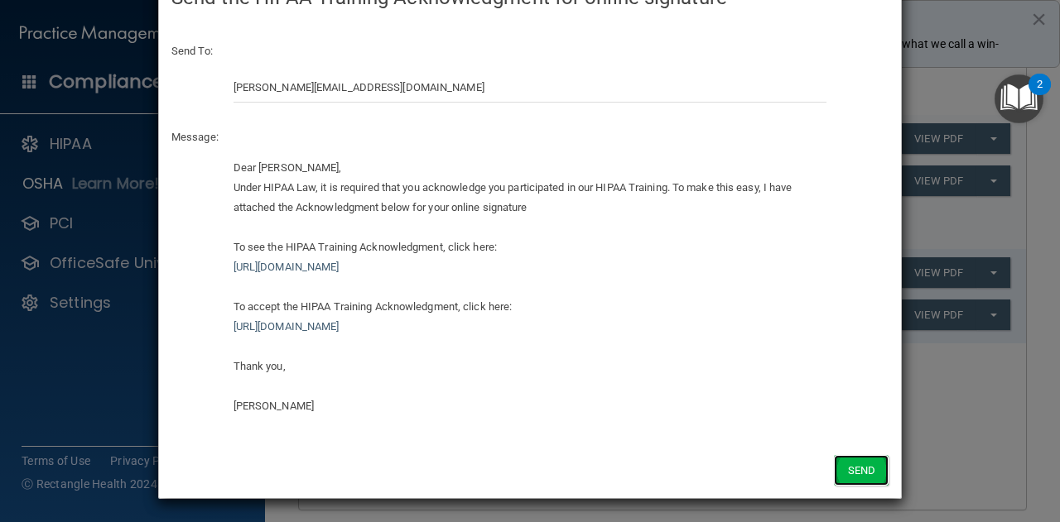
click at [863, 468] on button "Send" at bounding box center [861, 470] width 55 height 31
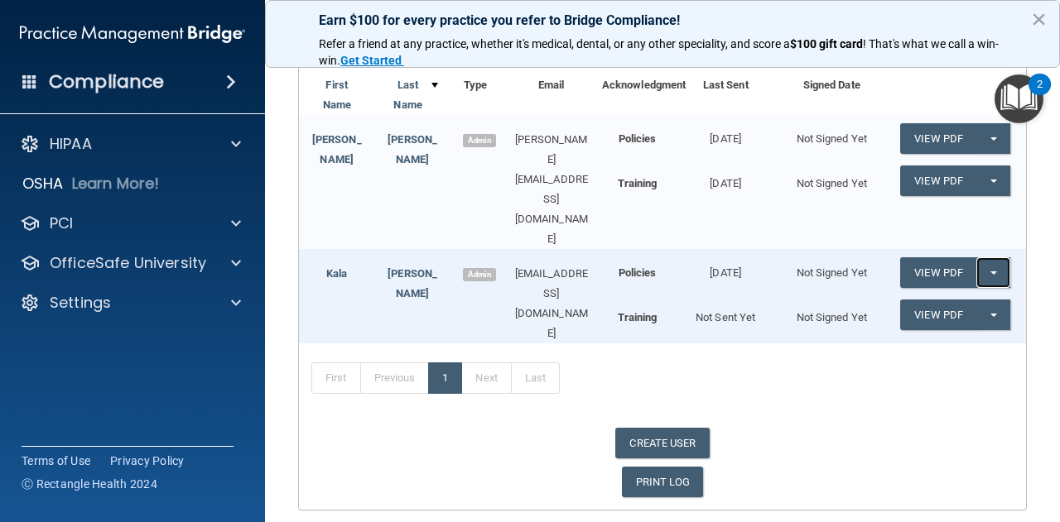
click at [983, 257] on button "Split button!" at bounding box center [993, 272] width 34 height 31
click at [971, 294] on link "Send Acknowledgment" at bounding box center [971, 306] width 143 height 25
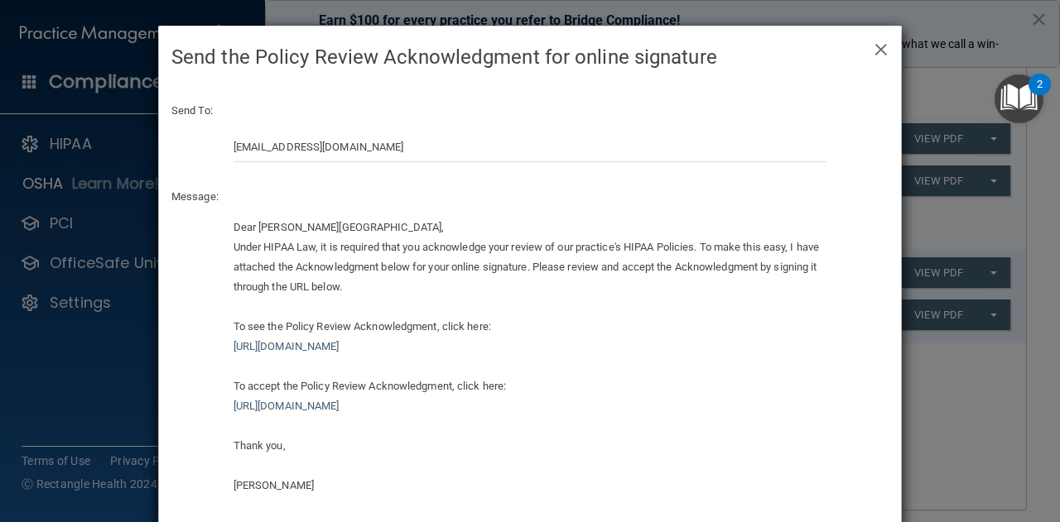
scroll to position [79, 0]
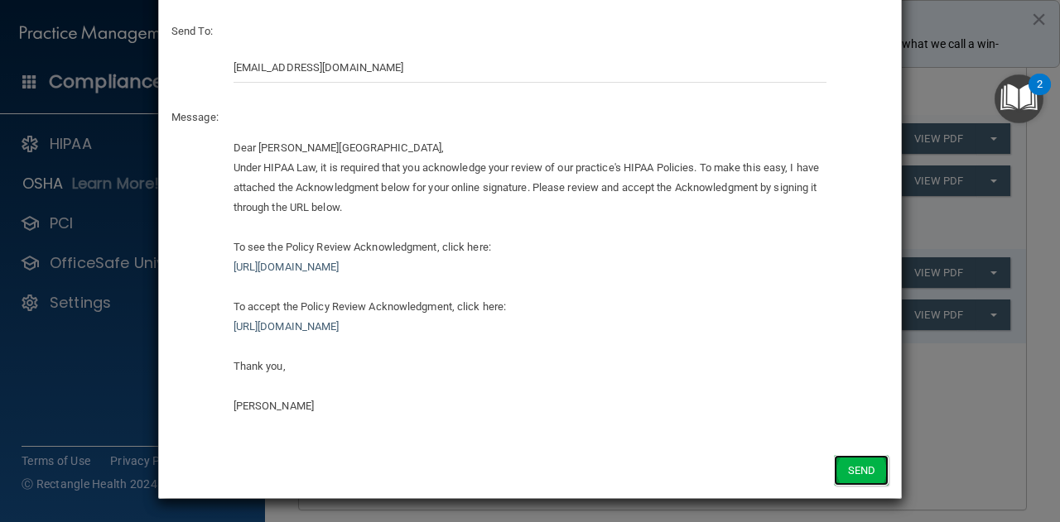
click at [876, 476] on button "Send" at bounding box center [861, 470] width 55 height 31
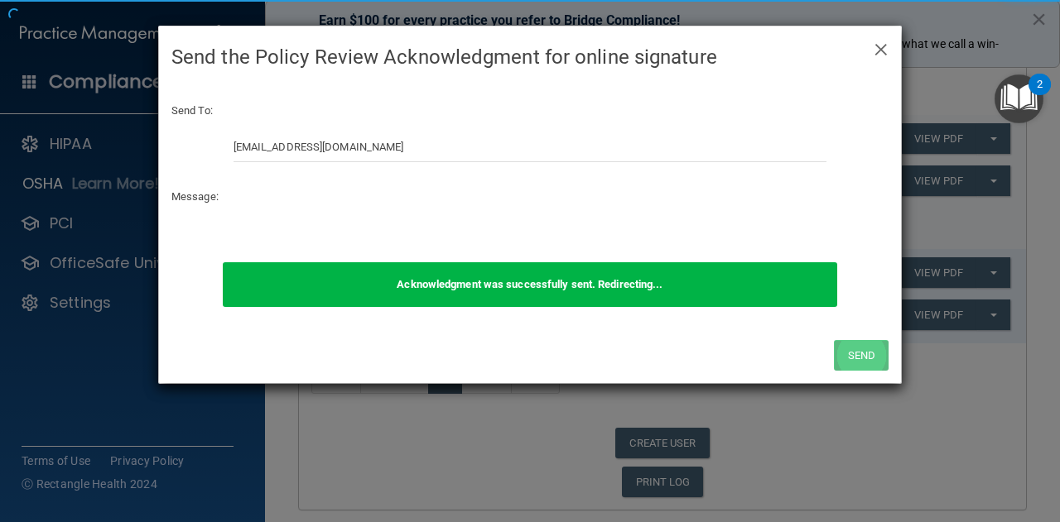
scroll to position [0, 0]
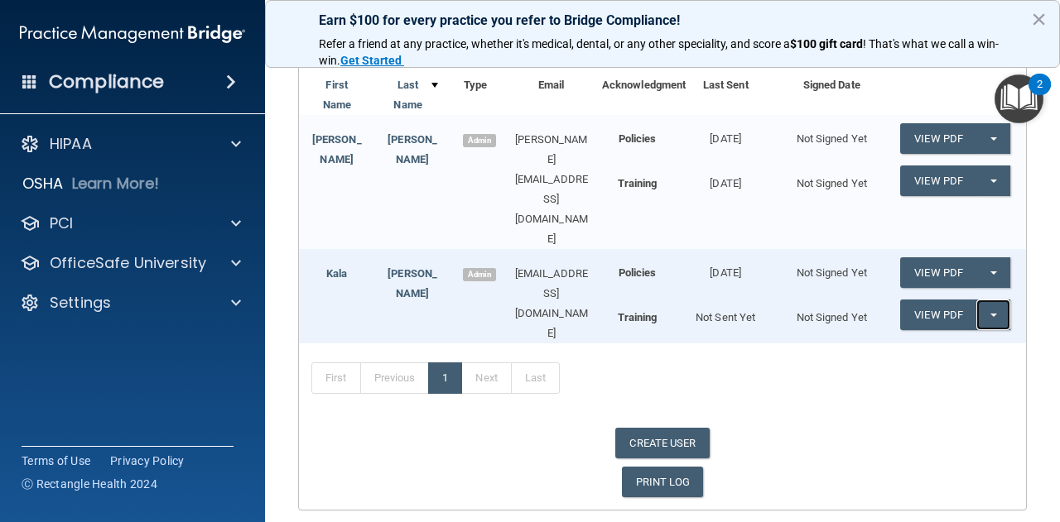
click at [982, 300] on button "Split button!" at bounding box center [993, 315] width 34 height 31
click at [979, 336] on link "Send Acknowledgment PDF" at bounding box center [983, 348] width 166 height 25
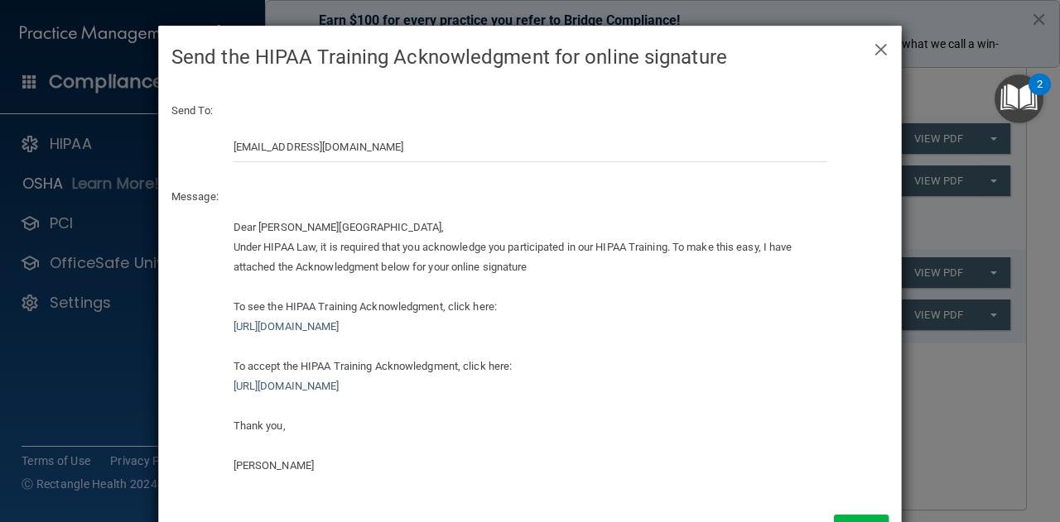
scroll to position [60, 0]
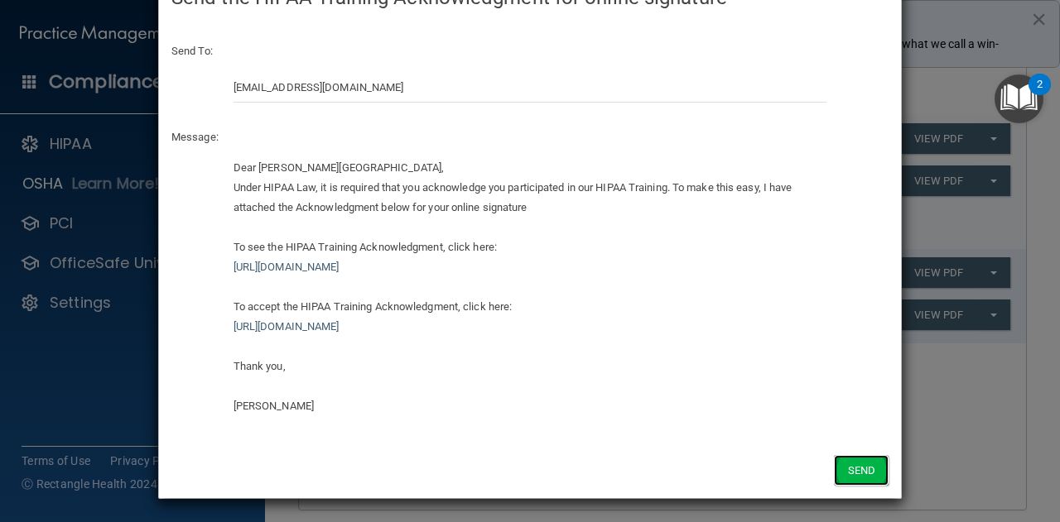
click at [851, 455] on button "Send" at bounding box center [861, 470] width 55 height 31
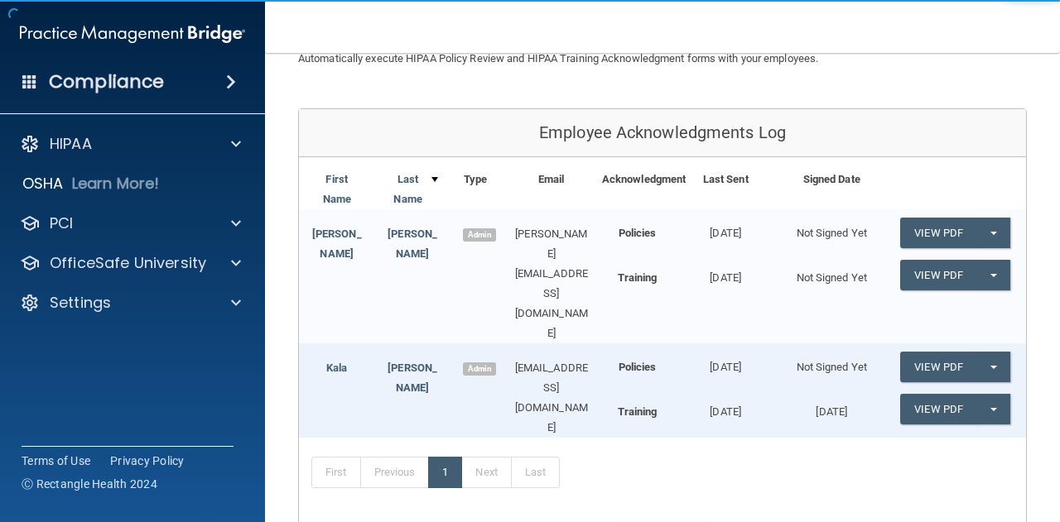
scroll to position [143, 0]
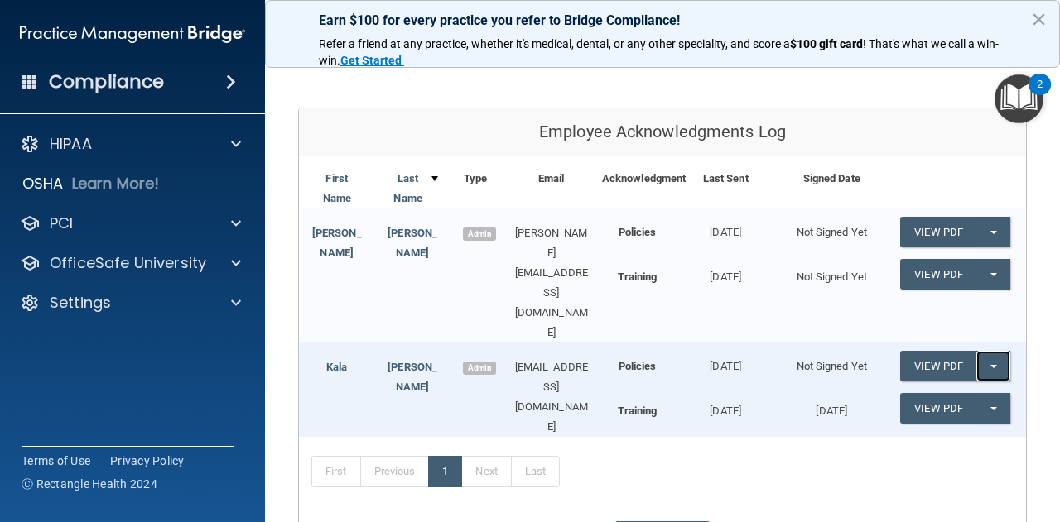
click at [996, 351] on button "Split button!" at bounding box center [993, 366] width 34 height 31
click at [971, 387] on link "Send Acknowledgment" at bounding box center [971, 399] width 143 height 25
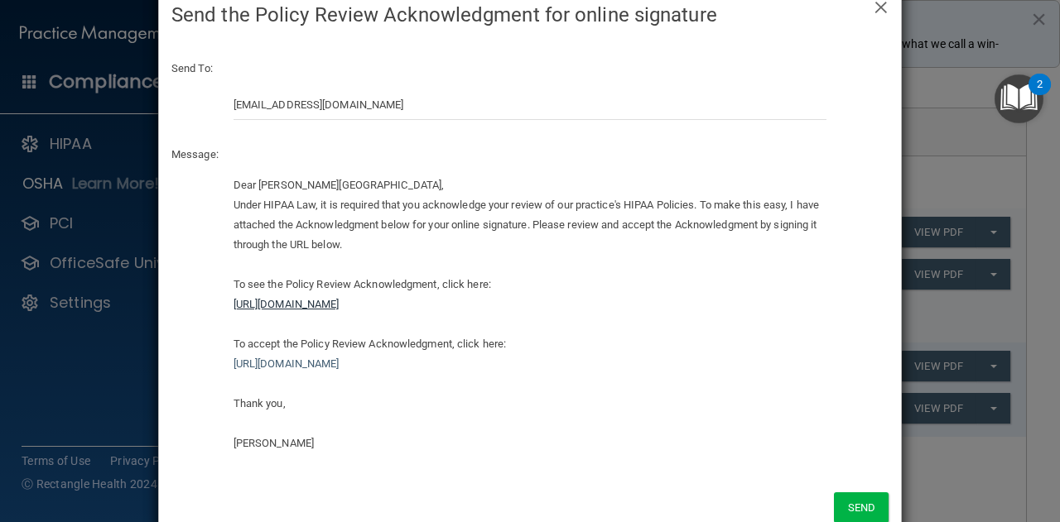
scroll to position [43, 0]
click at [853, 506] on button "Send" at bounding box center [861, 507] width 55 height 31
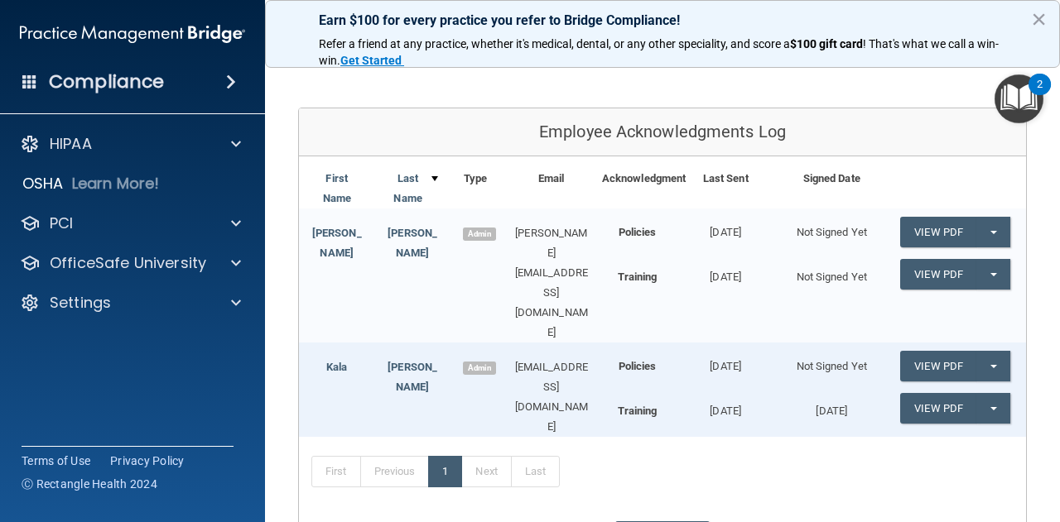
scroll to position [237, 0]
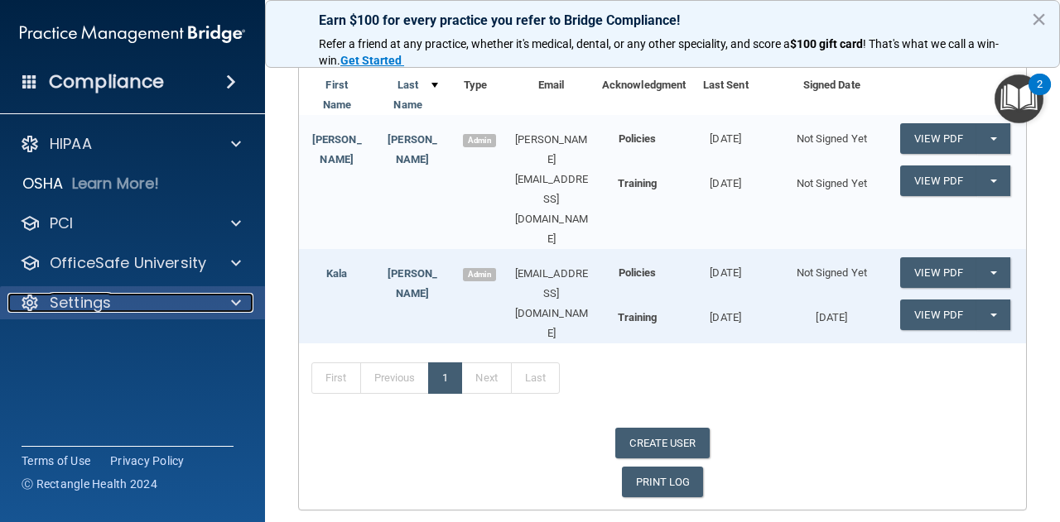
click at [233, 304] on span at bounding box center [236, 303] width 10 height 20
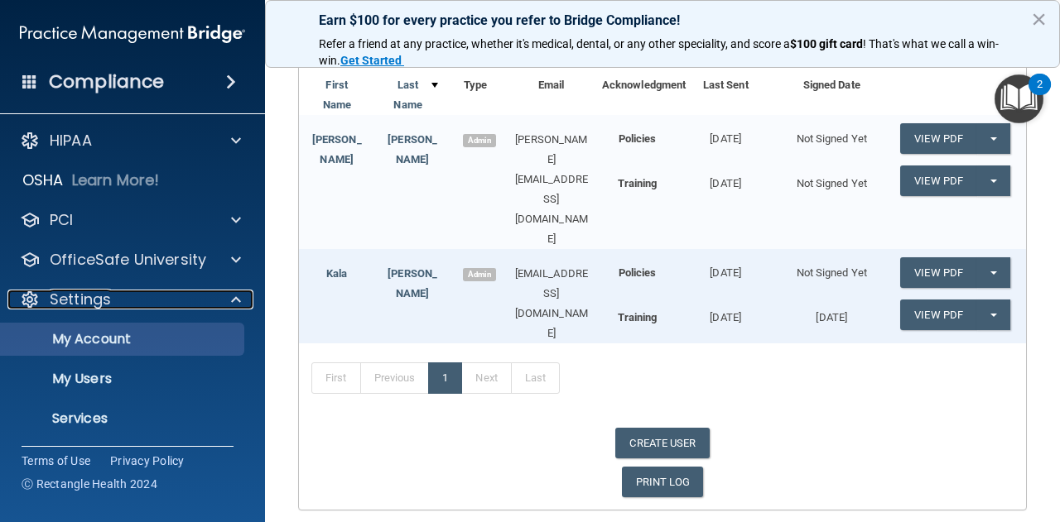
scroll to position [0, 0]
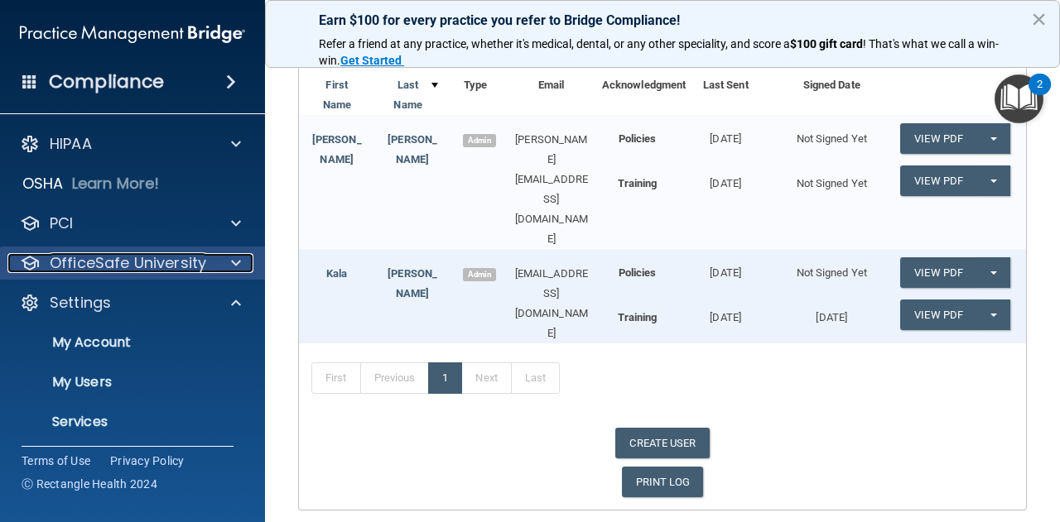
click at [234, 253] on span at bounding box center [236, 263] width 10 height 20
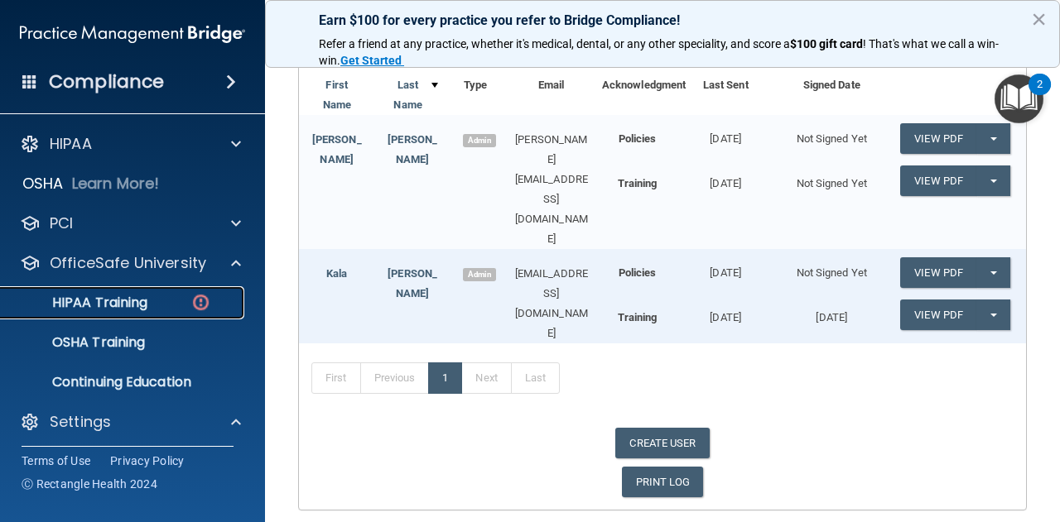
click at [139, 299] on p "HIPAA Training" at bounding box center [79, 303] width 137 height 17
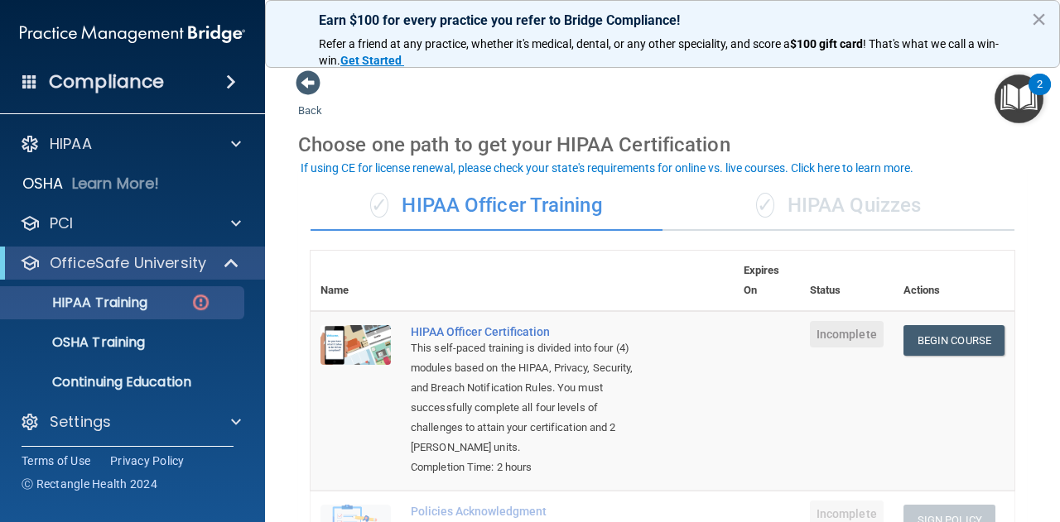
click at [351, 145] on div "Choose one path to get your HIPAA Certification" at bounding box center [662, 145] width 729 height 48
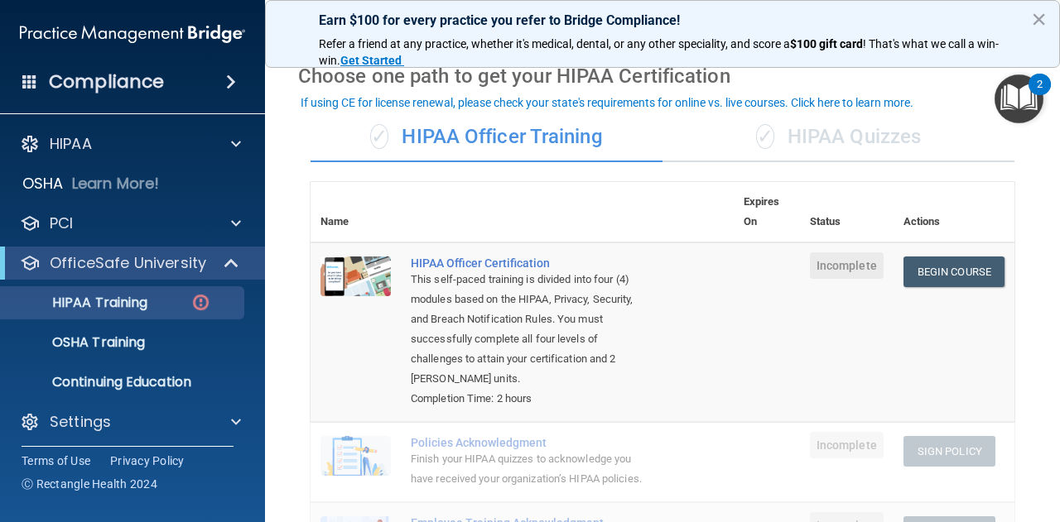
scroll to position [65, 0]
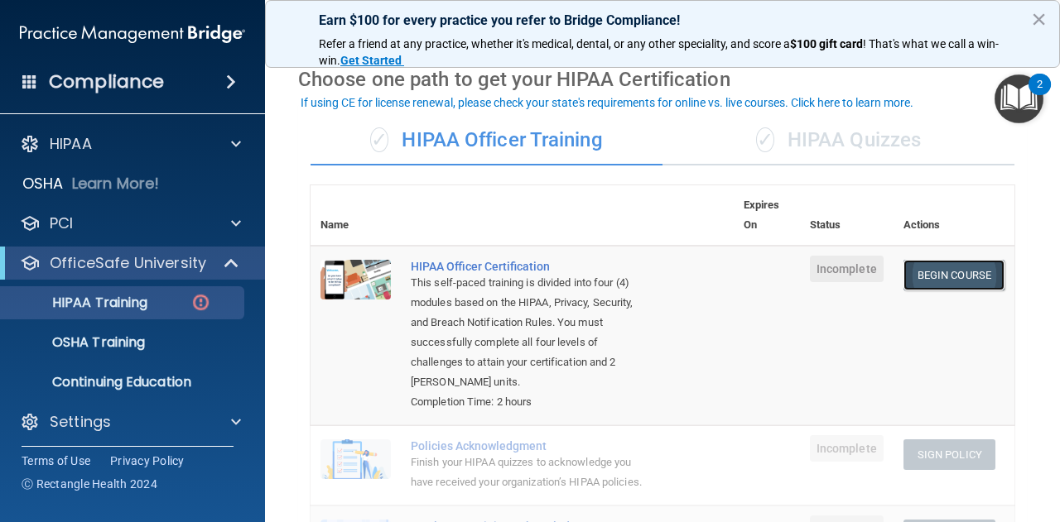
click at [930, 278] on link "Begin Course" at bounding box center [953, 275] width 101 height 31
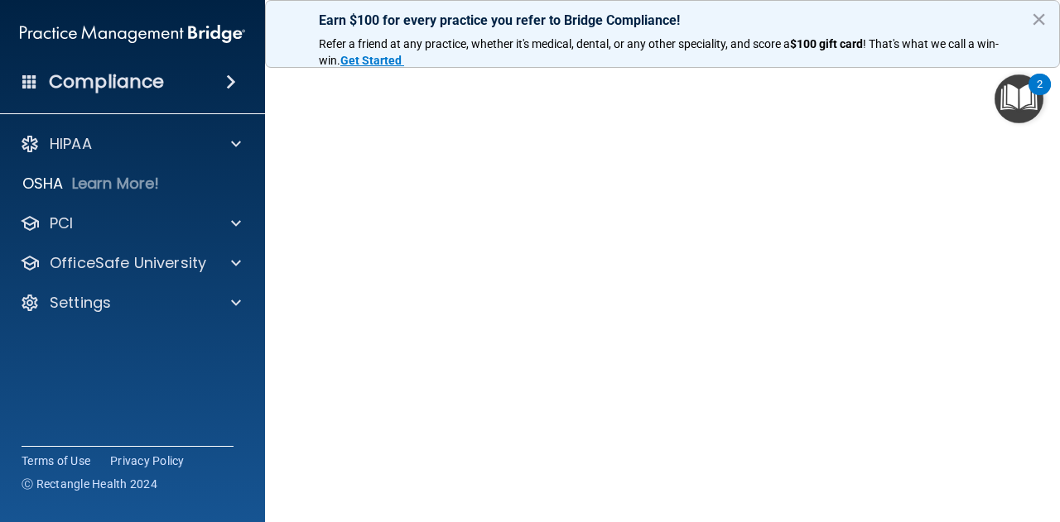
scroll to position [86, 0]
click at [1041, 17] on button "×" at bounding box center [1039, 19] width 16 height 26
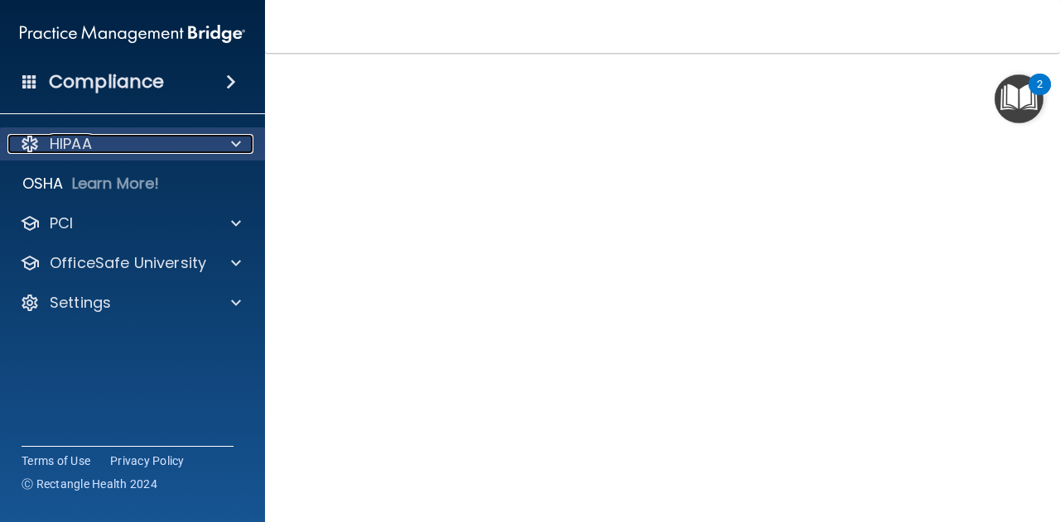
click at [228, 137] on div at bounding box center [233, 144] width 41 height 20
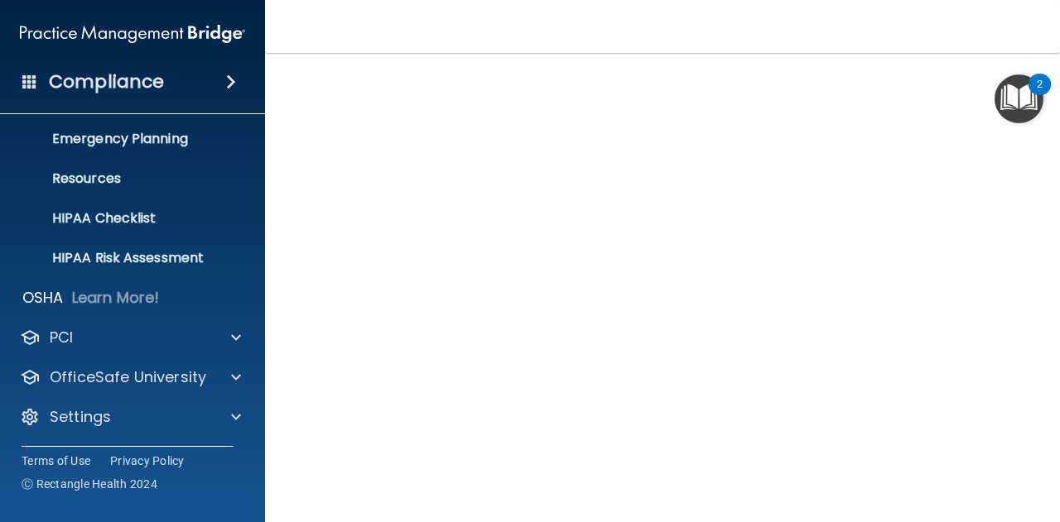
scroll to position [88, 0]
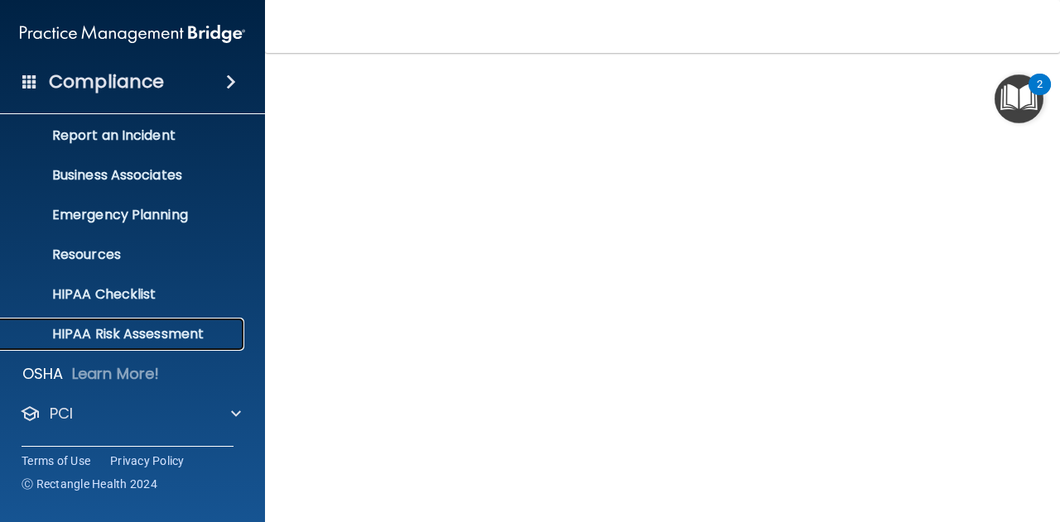
click at [166, 326] on p "HIPAA Risk Assessment" at bounding box center [124, 334] width 226 height 17
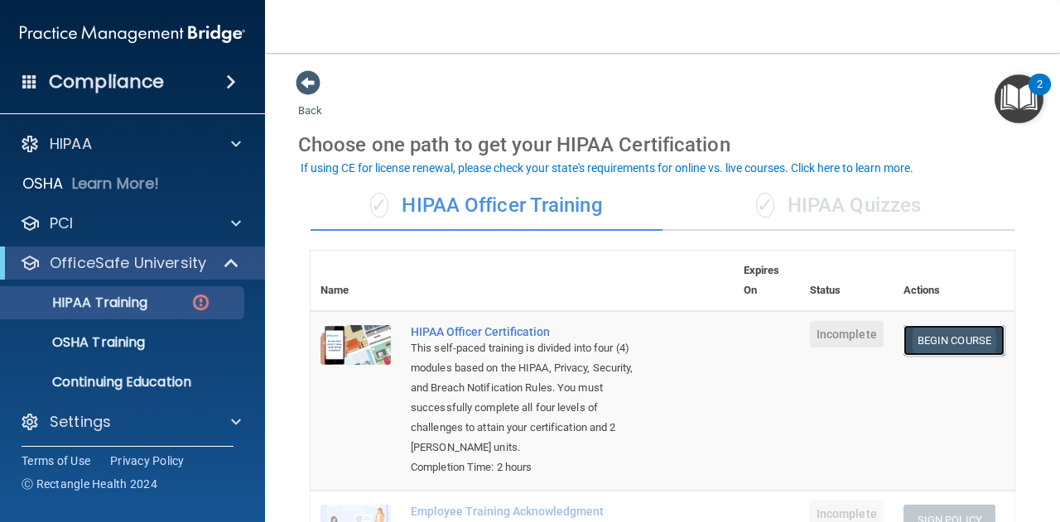
click at [903, 335] on link "Begin Course" at bounding box center [953, 340] width 101 height 31
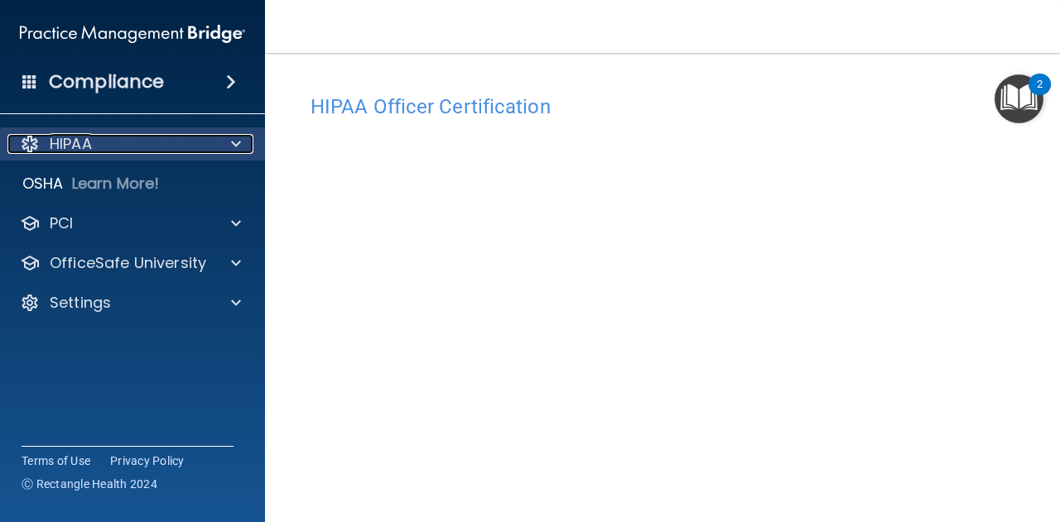
click at [228, 152] on div at bounding box center [233, 144] width 41 height 20
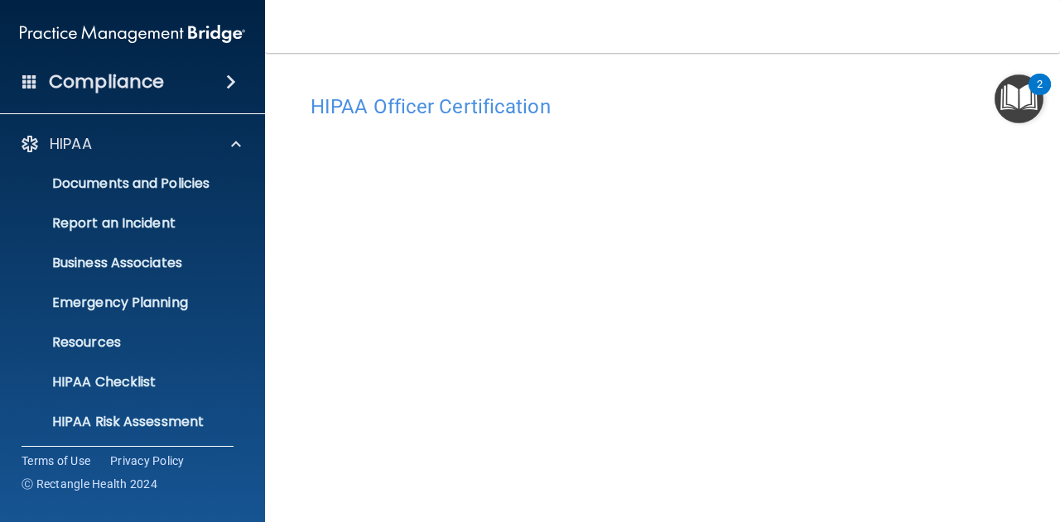
click at [236, 76] on span at bounding box center [231, 82] width 10 height 20
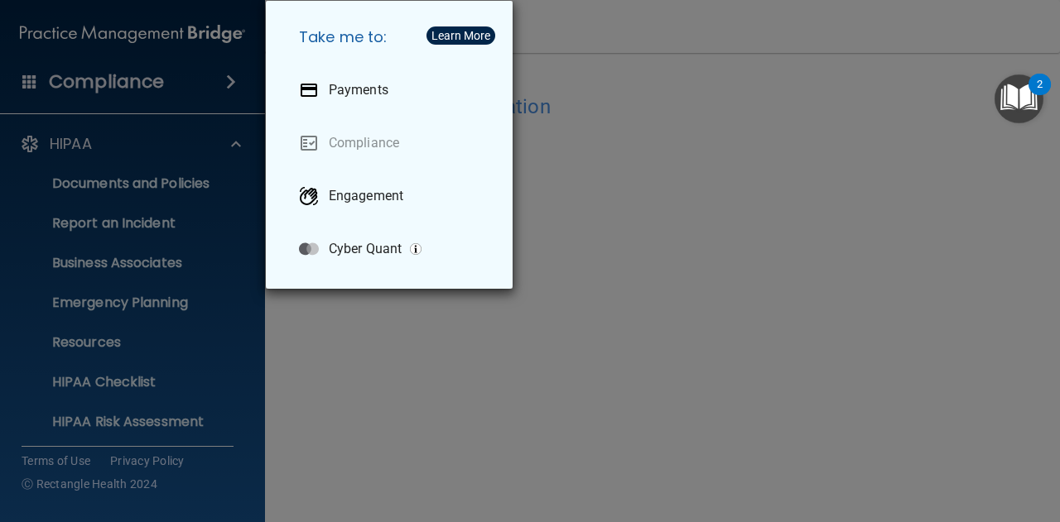
click at [632, 70] on div "Take me to: Payments Compliance Engagement Cyber Quant" at bounding box center [530, 261] width 1060 height 522
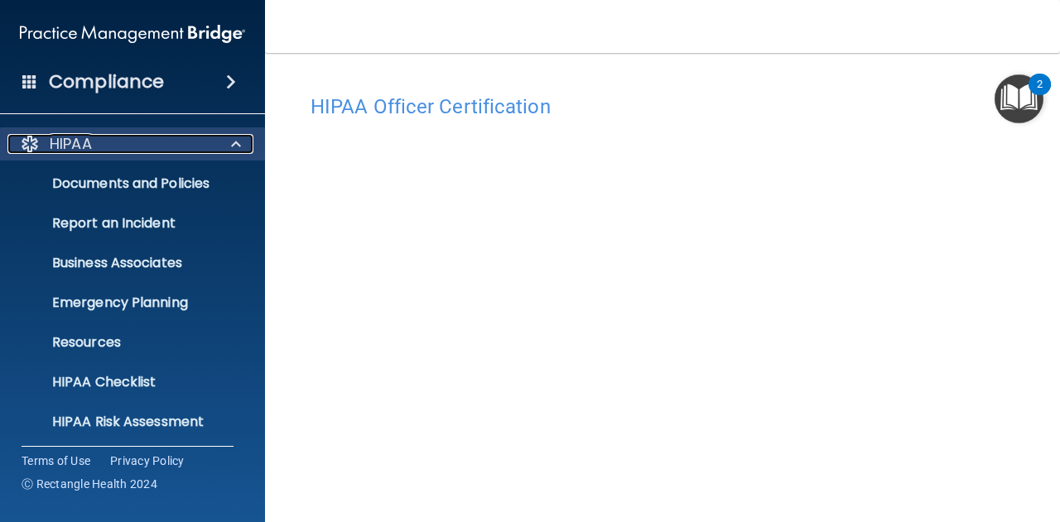
click at [127, 151] on div "HIPAA" at bounding box center [109, 144] width 205 height 20
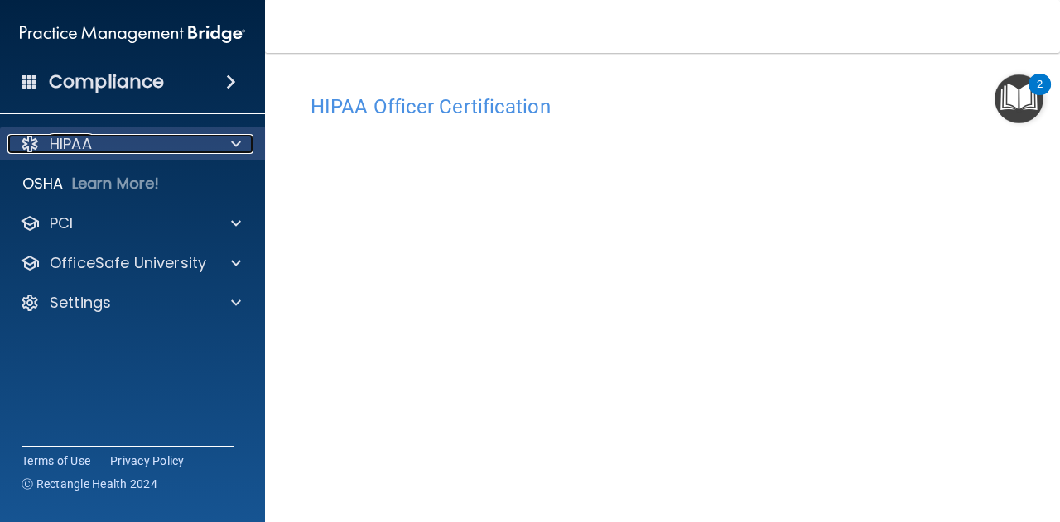
click at [81, 150] on p "HIPAA" at bounding box center [71, 144] width 42 height 20
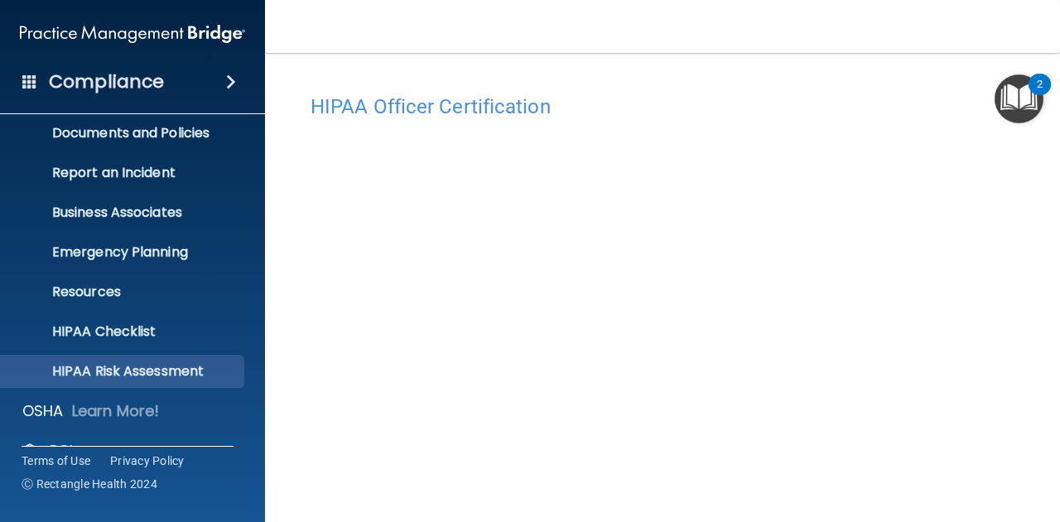
scroll to position [55, 0]
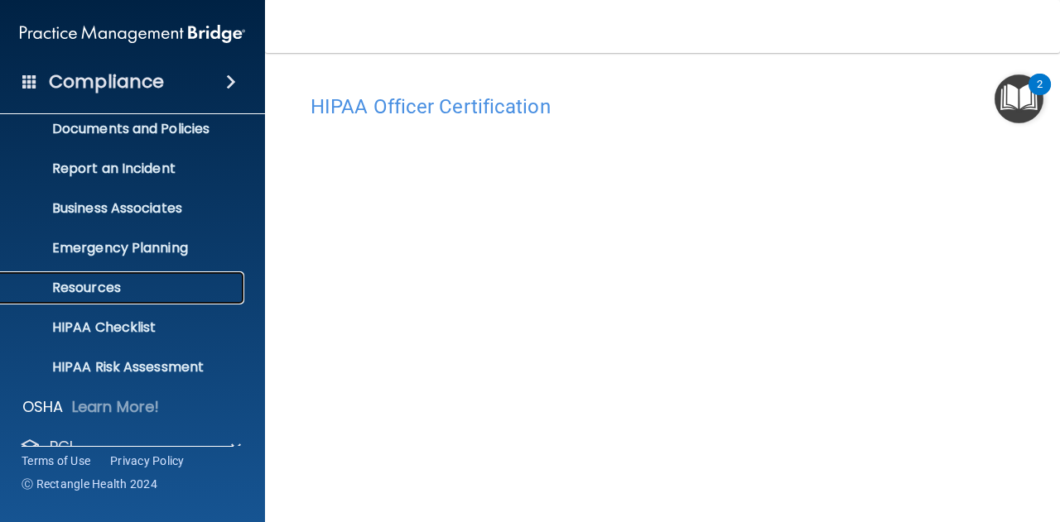
click at [113, 284] on p "Resources" at bounding box center [124, 288] width 226 height 17
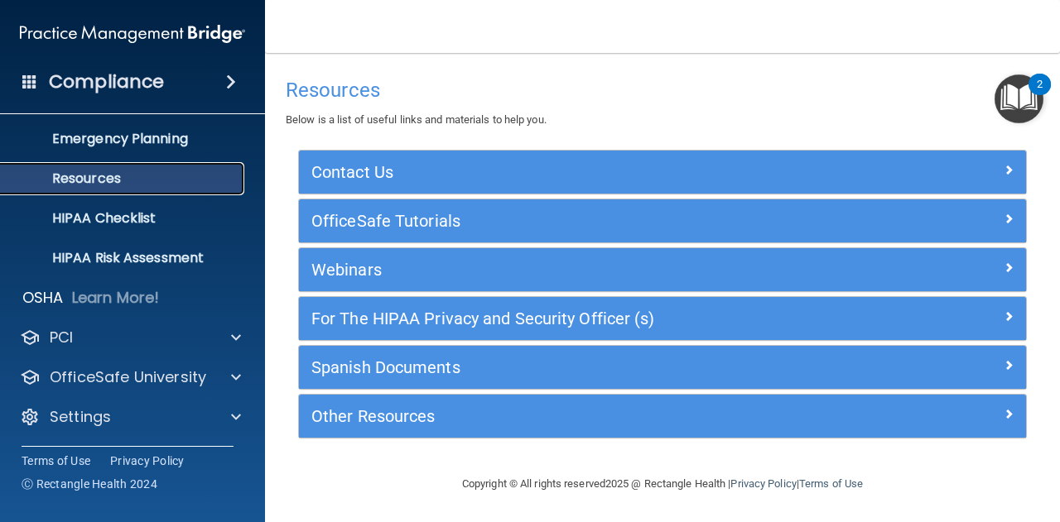
scroll to position [164, 0]
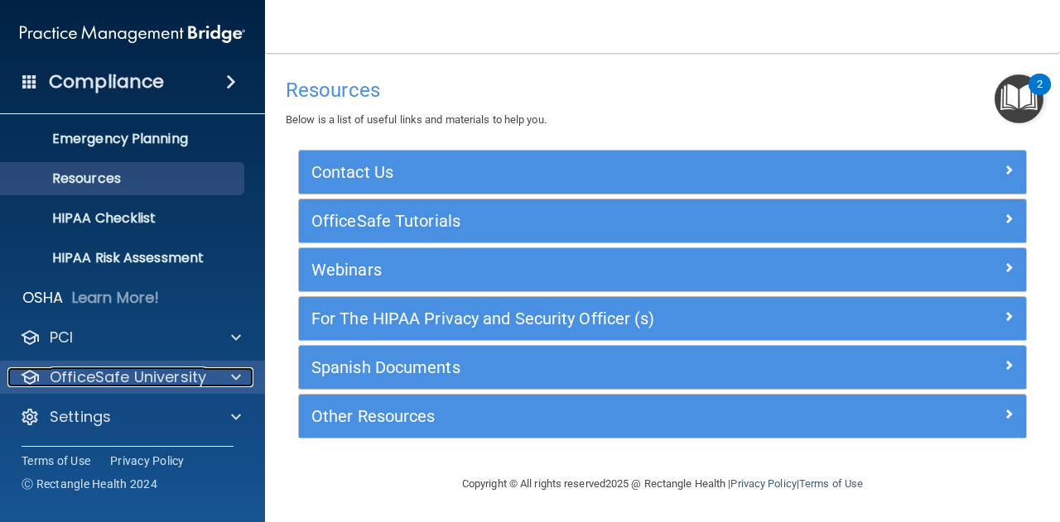
click at [230, 378] on div at bounding box center [233, 378] width 41 height 20
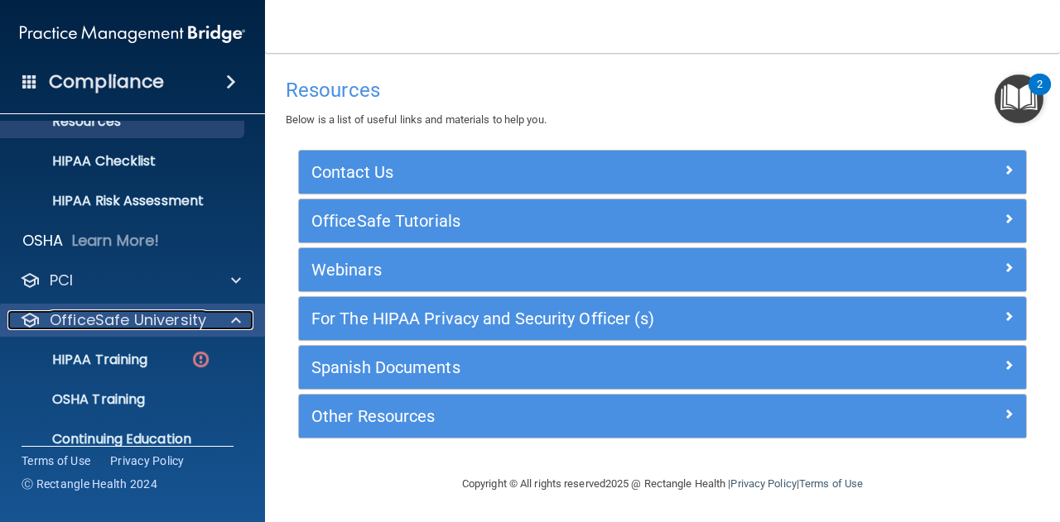
scroll to position [283, 0]
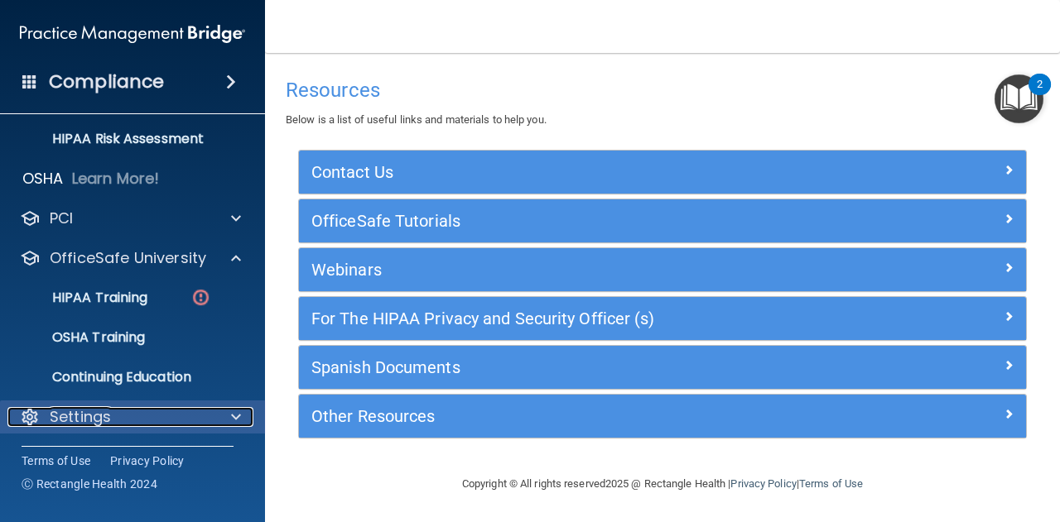
click at [161, 412] on div "Settings" at bounding box center [109, 417] width 205 height 20
click at [76, 417] on p "Settings" at bounding box center [80, 416] width 61 height 20
click at [76, 417] on p "Settings" at bounding box center [80, 417] width 61 height 20
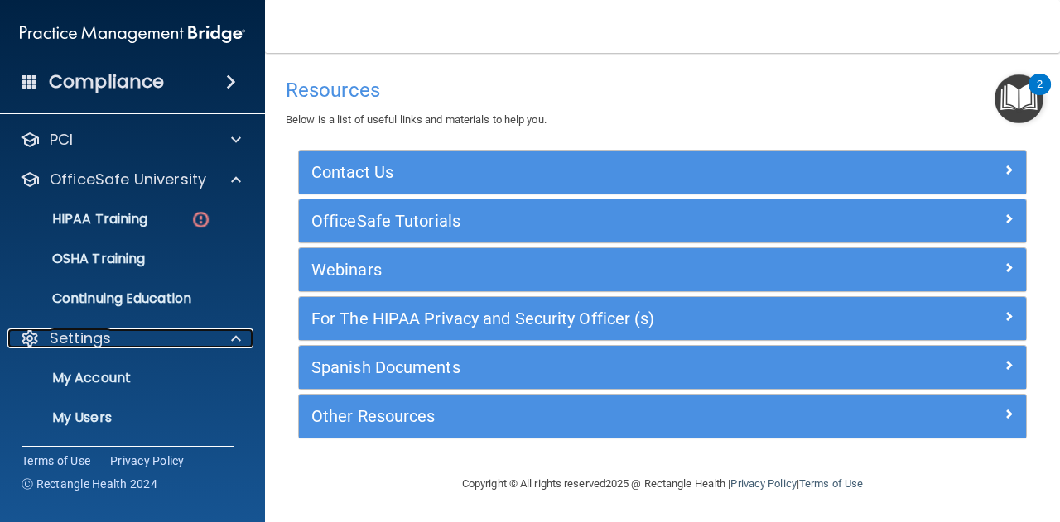
scroll to position [442, 0]
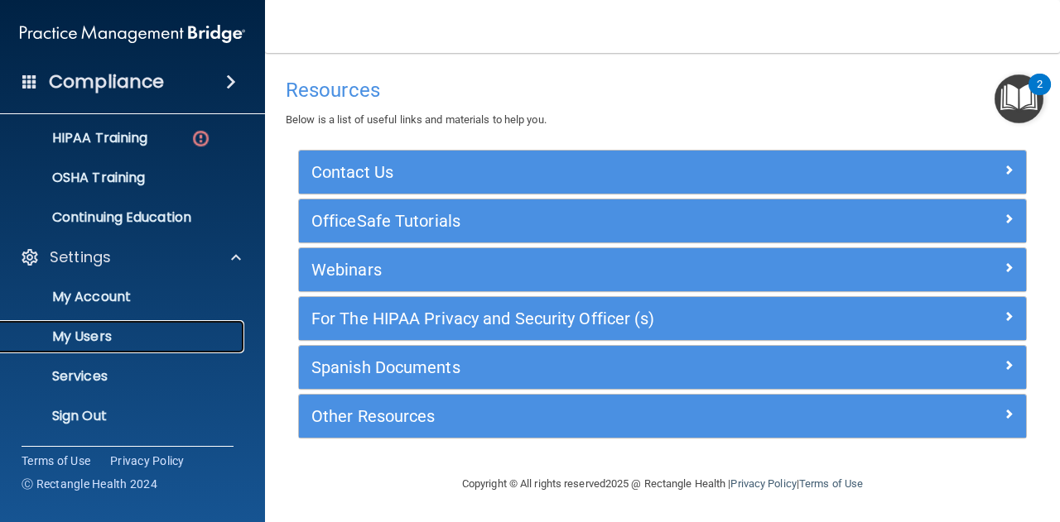
click at [113, 334] on p "My Users" at bounding box center [124, 337] width 226 height 17
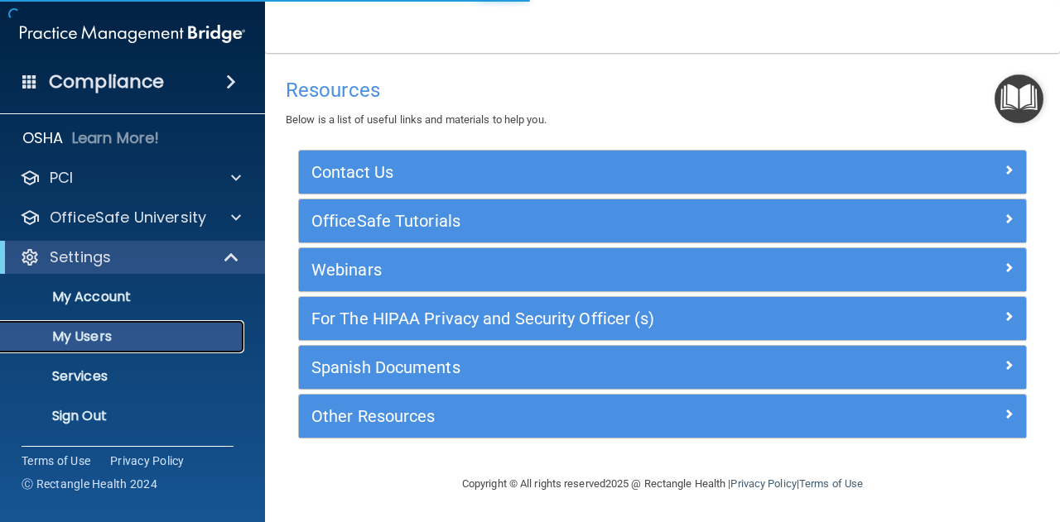
scroll to position [45, 0]
select select "20"
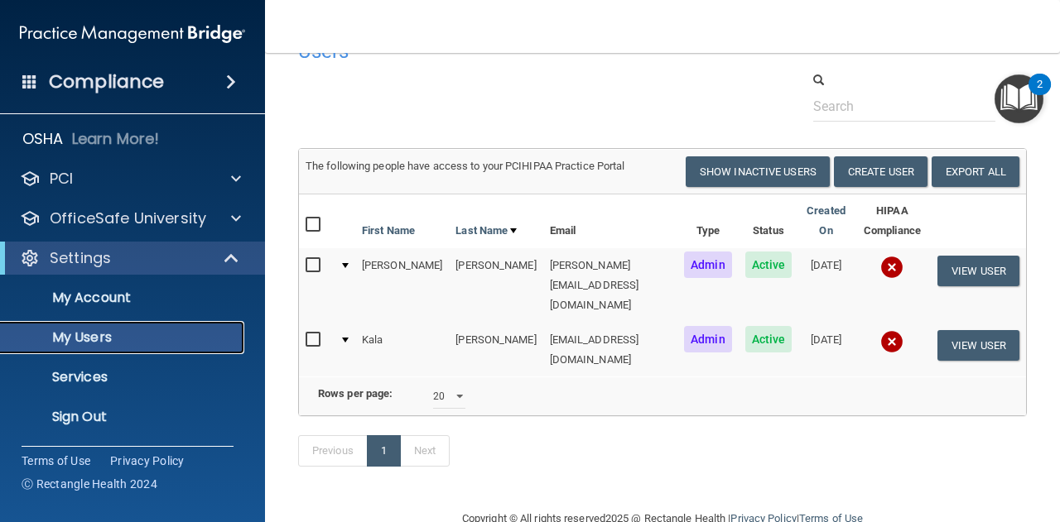
scroll to position [40, 0]
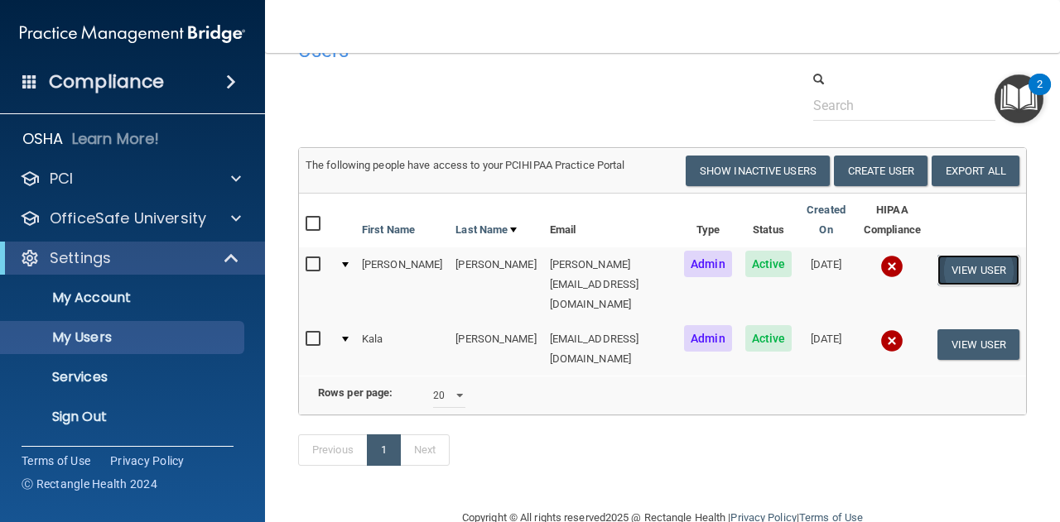
click at [953, 259] on button "View User" at bounding box center [978, 270] width 82 height 31
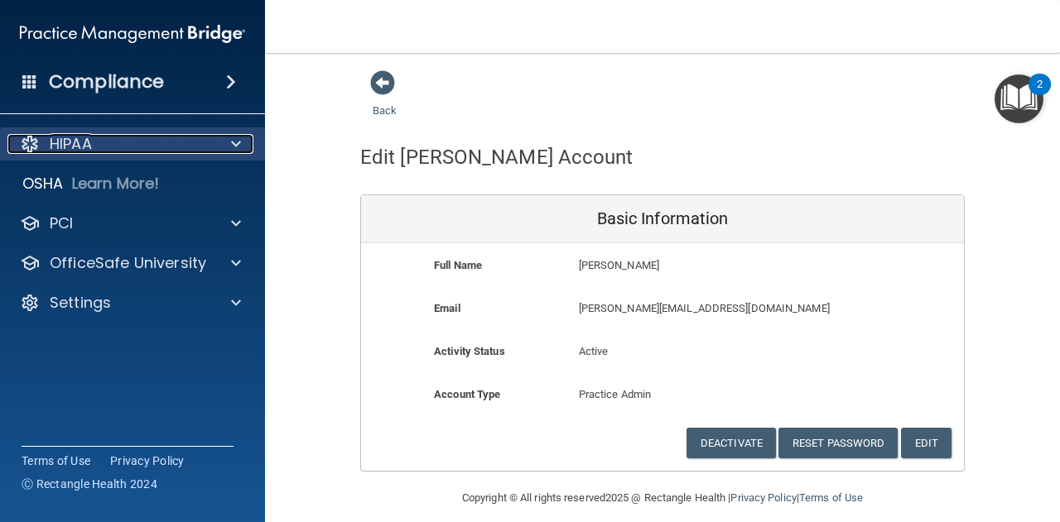
click at [225, 142] on div at bounding box center [233, 144] width 41 height 20
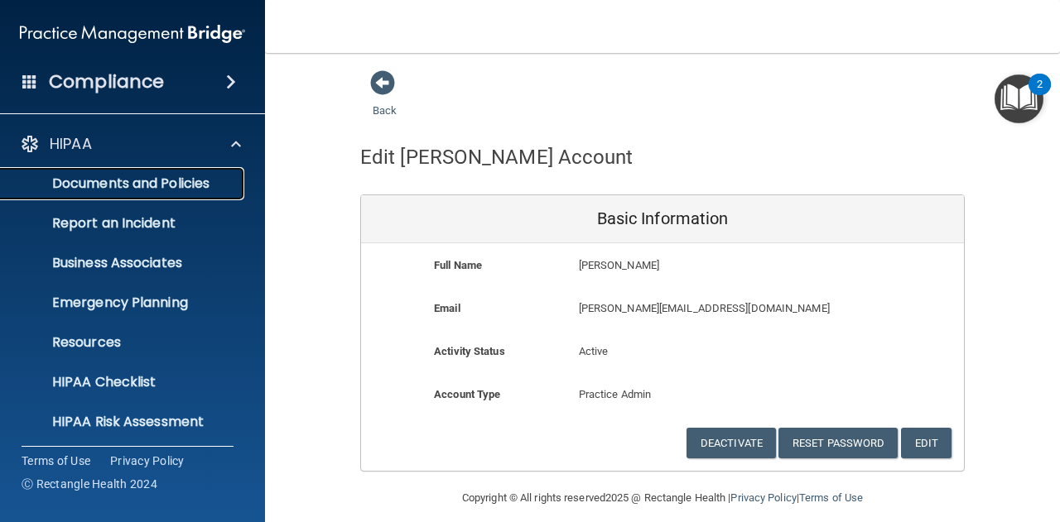
click at [227, 178] on p "Documents and Policies" at bounding box center [124, 184] width 226 height 17
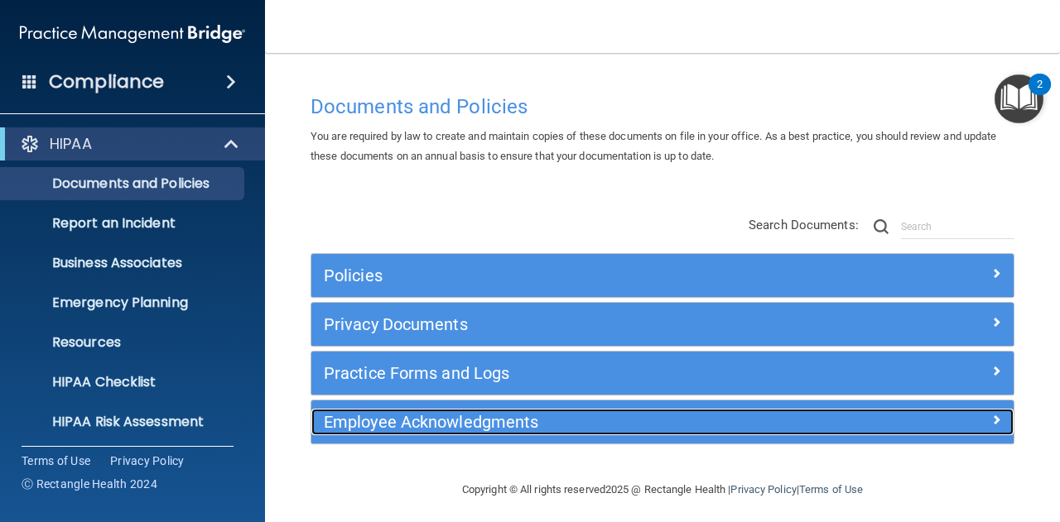
click at [488, 413] on h5 "Employee Acknowledgments" at bounding box center [575, 422] width 502 height 18
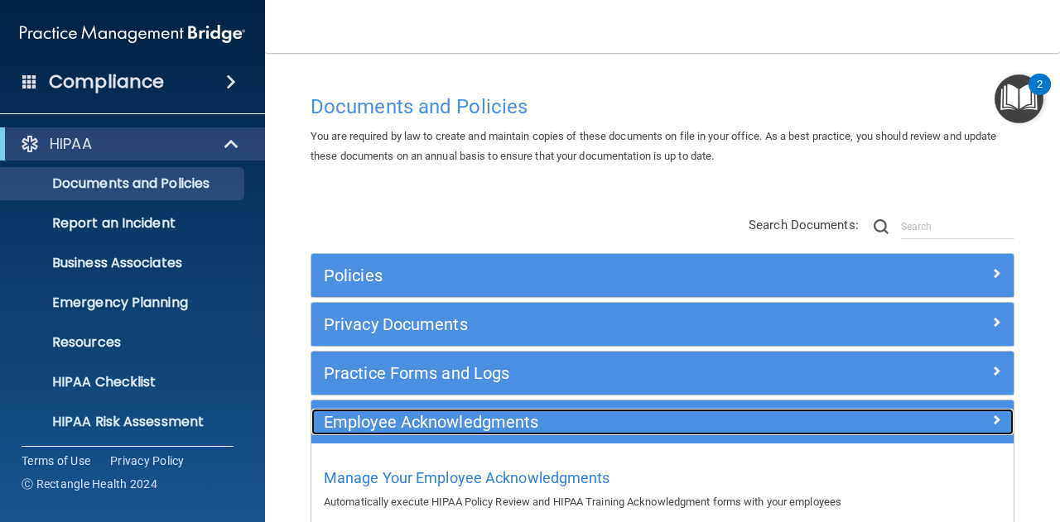
scroll to position [96, 0]
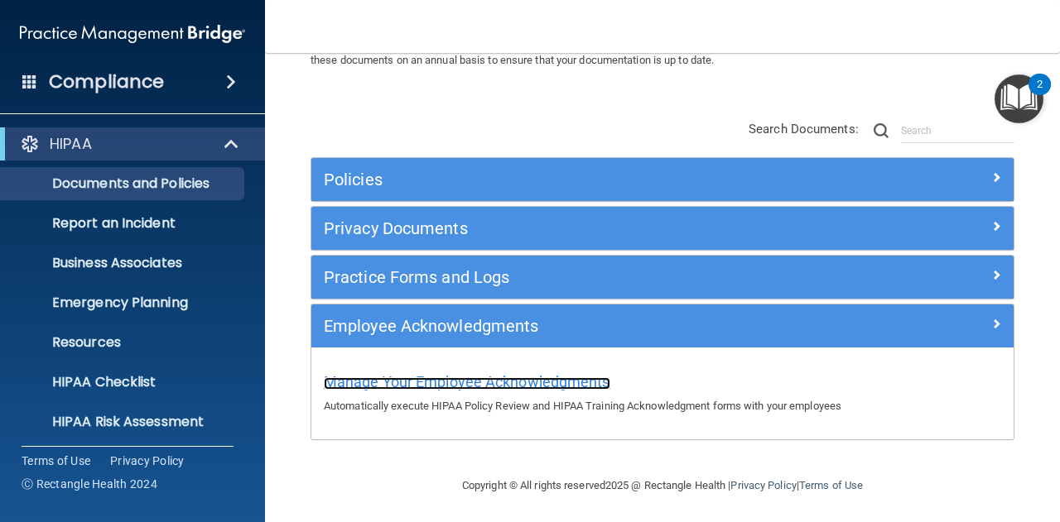
click at [506, 378] on span "Manage Your Employee Acknowledgments" at bounding box center [467, 381] width 286 height 17
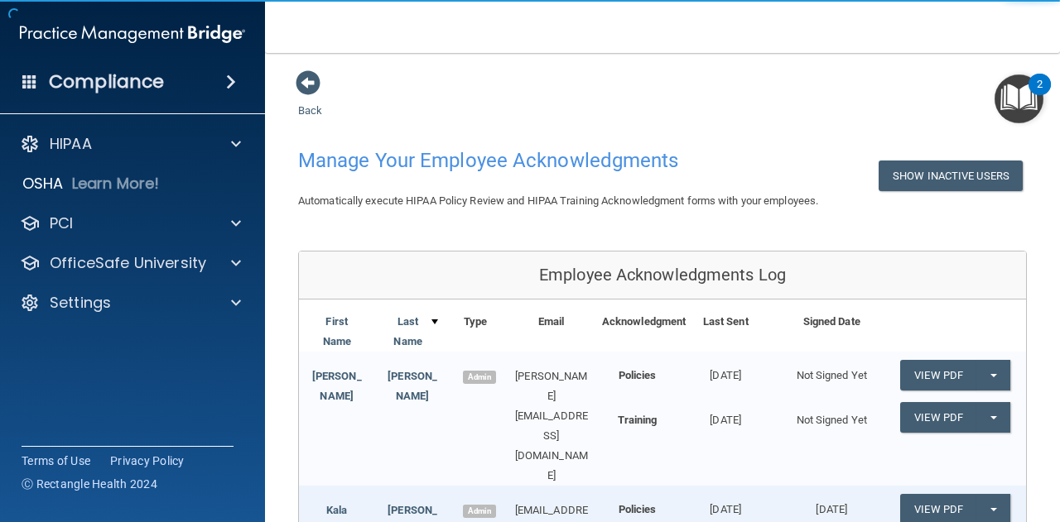
scroll to position [55, 0]
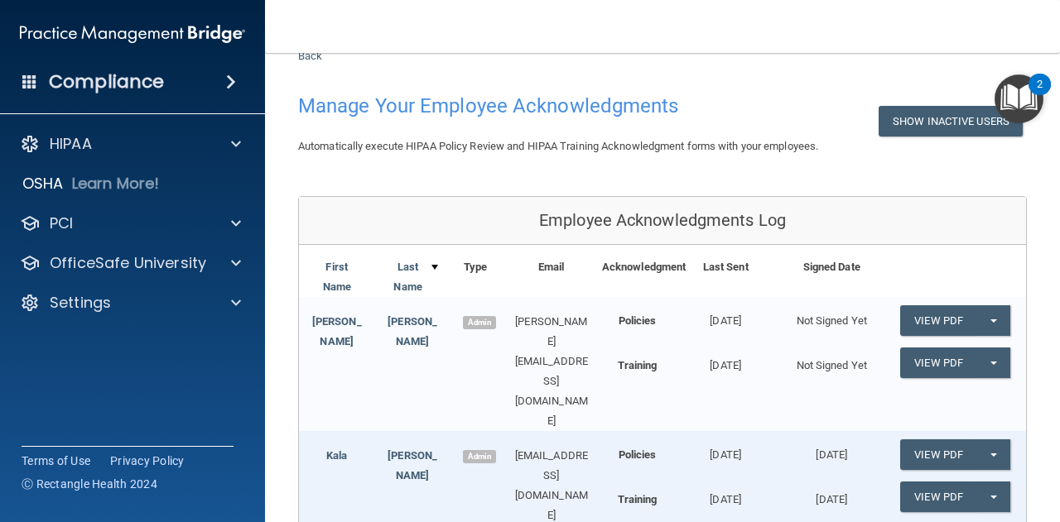
click at [506, 378] on div "[PERSON_NAME] Admin [PERSON_NAME][EMAIL_ADDRESS][DOMAIN_NAME] Policies [DATE] N…" at bounding box center [662, 364] width 727 height 134
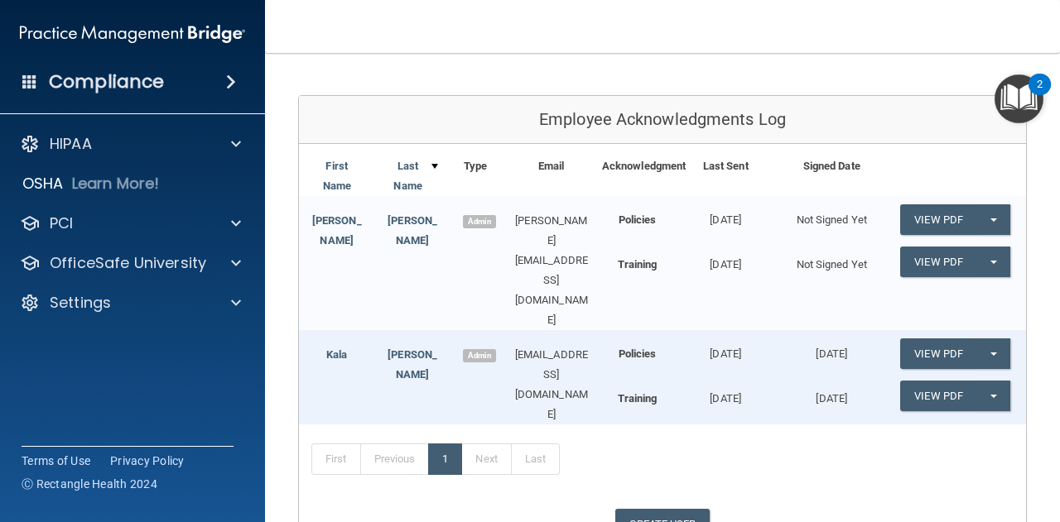
scroll to position [154, 0]
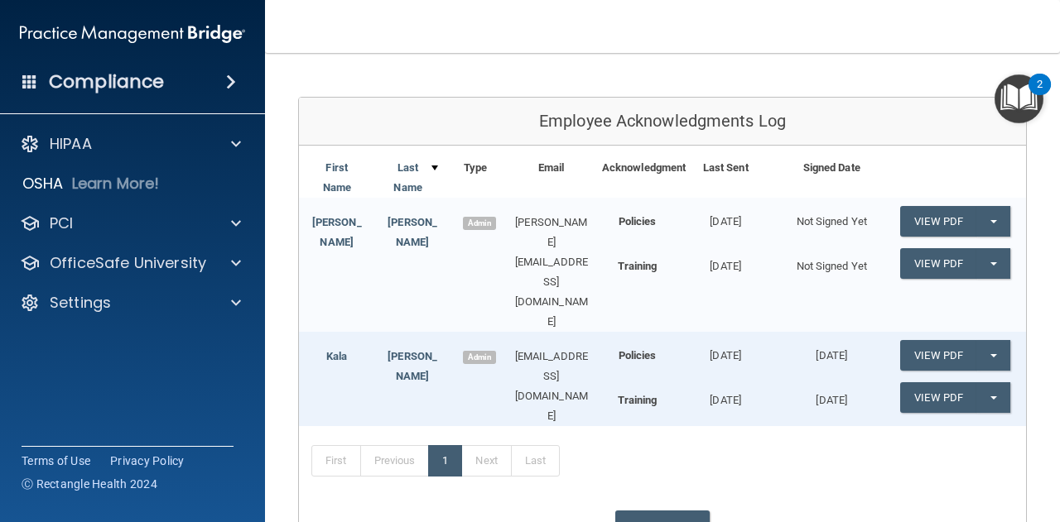
click at [1022, 92] on img "Open Resource Center, 2 new notifications" at bounding box center [1018, 99] width 49 height 49
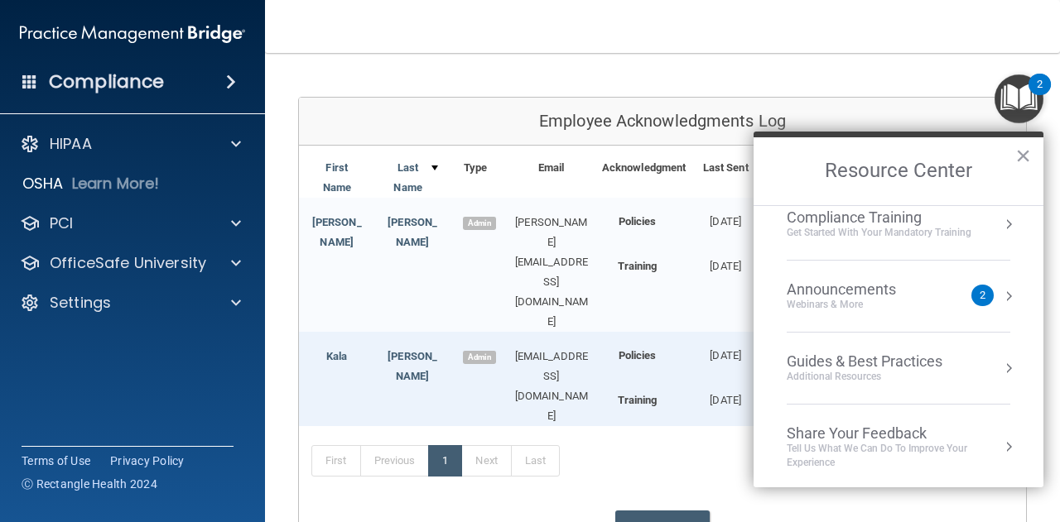
scroll to position [0, 0]
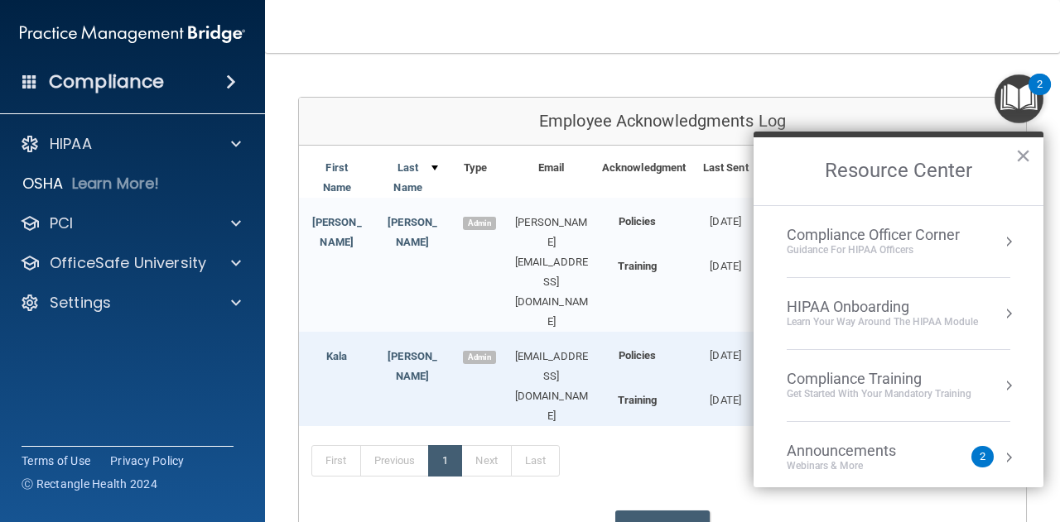
click at [896, 37] on nav "Toggle navigation [PERSON_NAME] [EMAIL_ADDRESS][DOMAIN_NAME] Manage My Enterpri…" at bounding box center [662, 26] width 795 height 53
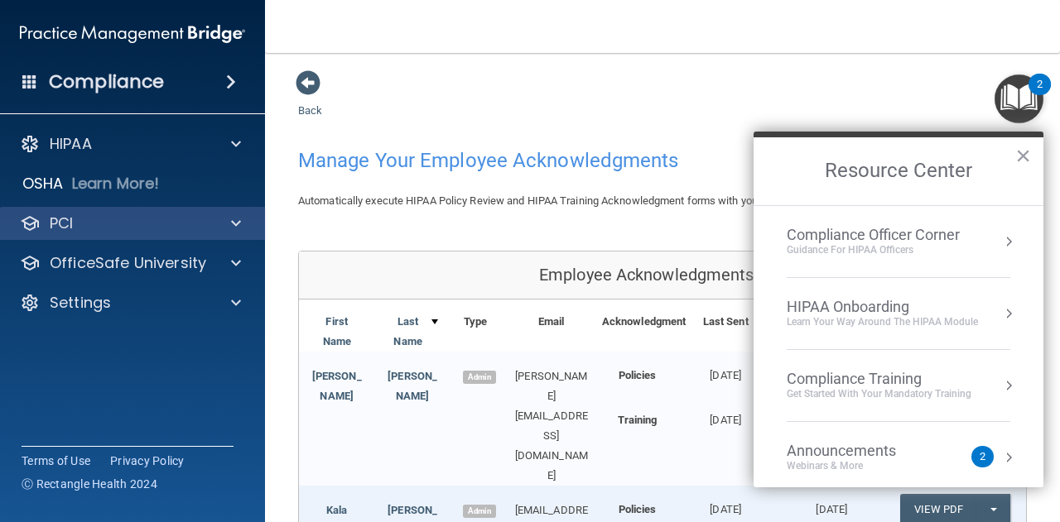
click at [127, 211] on div "PCI" at bounding box center [133, 223] width 266 height 33
click at [238, 214] on span at bounding box center [236, 224] width 10 height 20
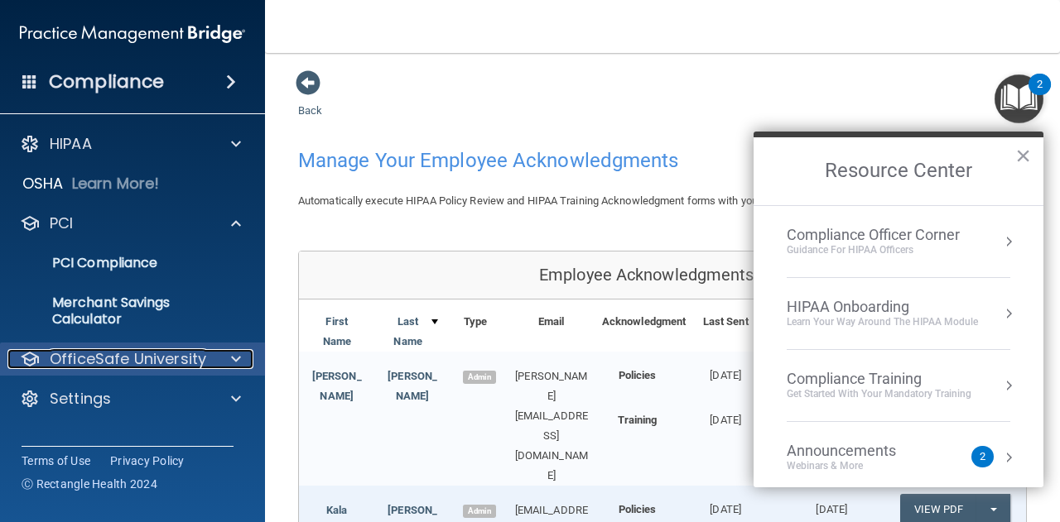
click at [237, 364] on span at bounding box center [236, 359] width 10 height 20
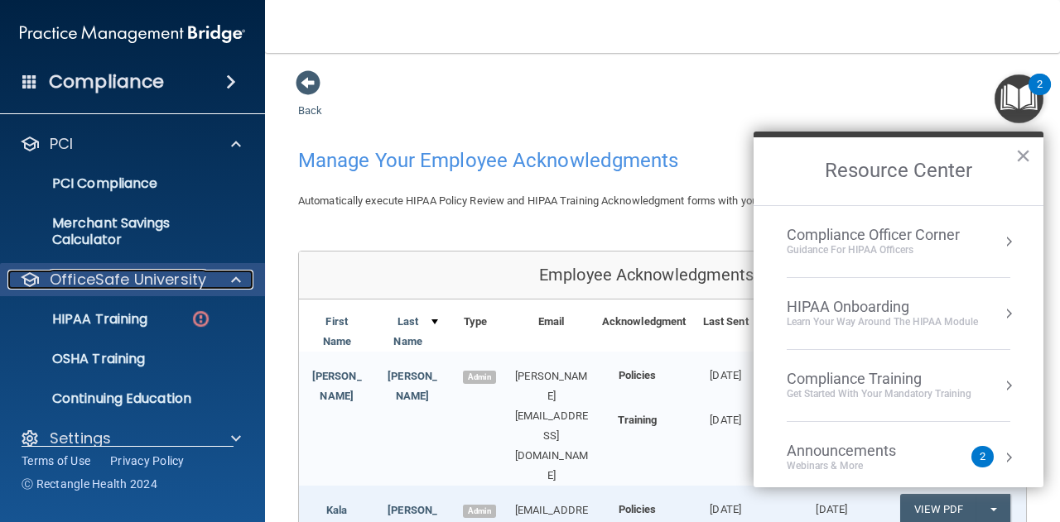
scroll to position [101, 0]
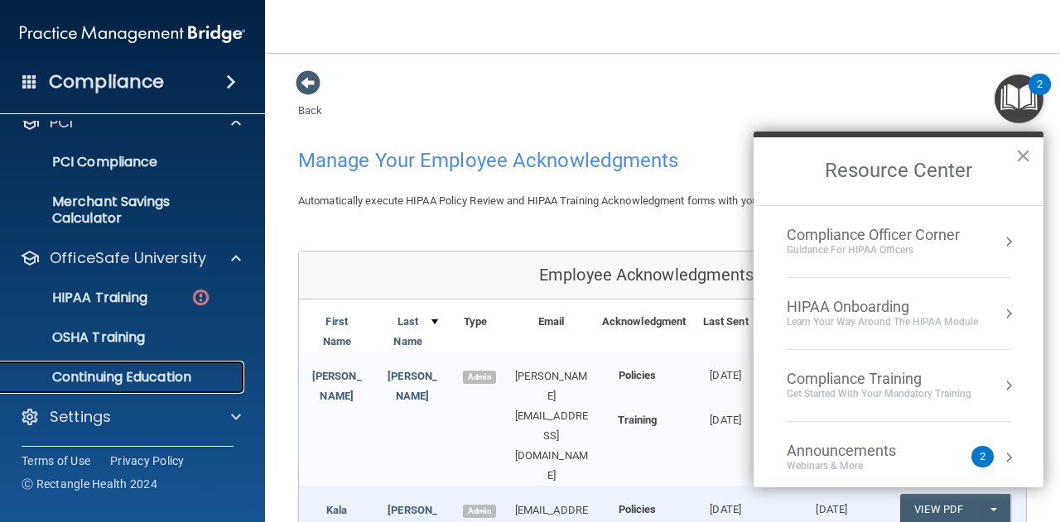
click at [219, 371] on p "Continuing Education" at bounding box center [124, 377] width 226 height 17
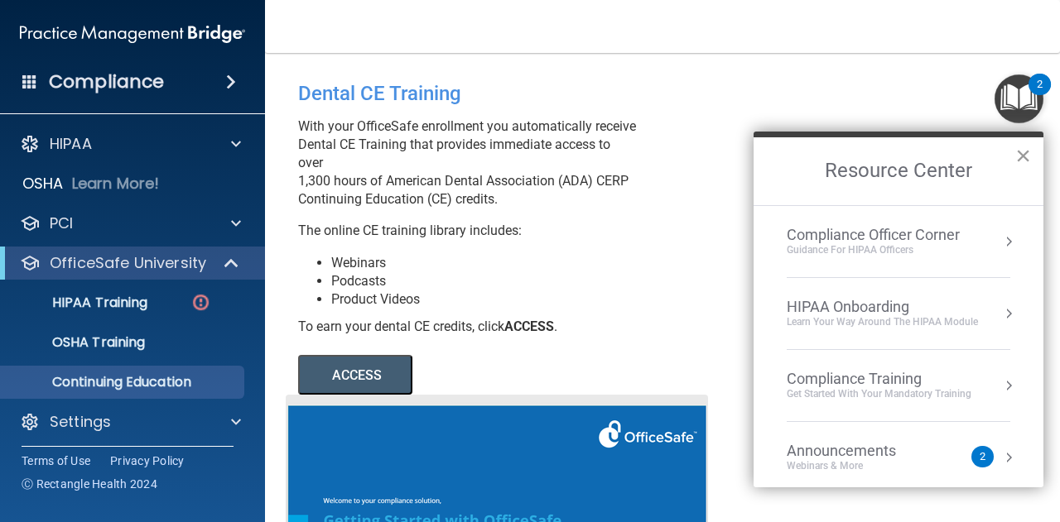
click at [1017, 156] on button "×" at bounding box center [1023, 155] width 16 height 26
